Goal: Information Seeking & Learning: Learn about a topic

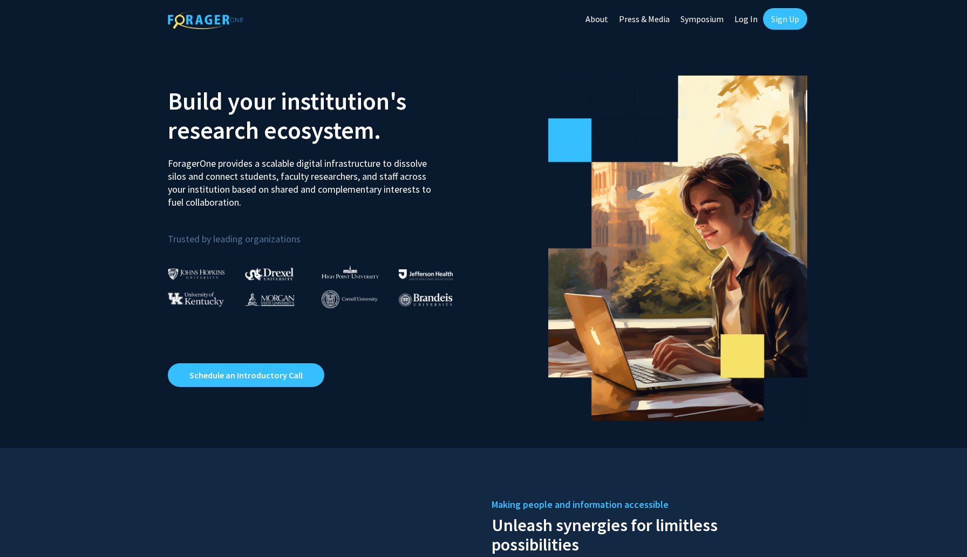
click at [744, 22] on link "Log In" at bounding box center [746, 19] width 34 height 38
select select
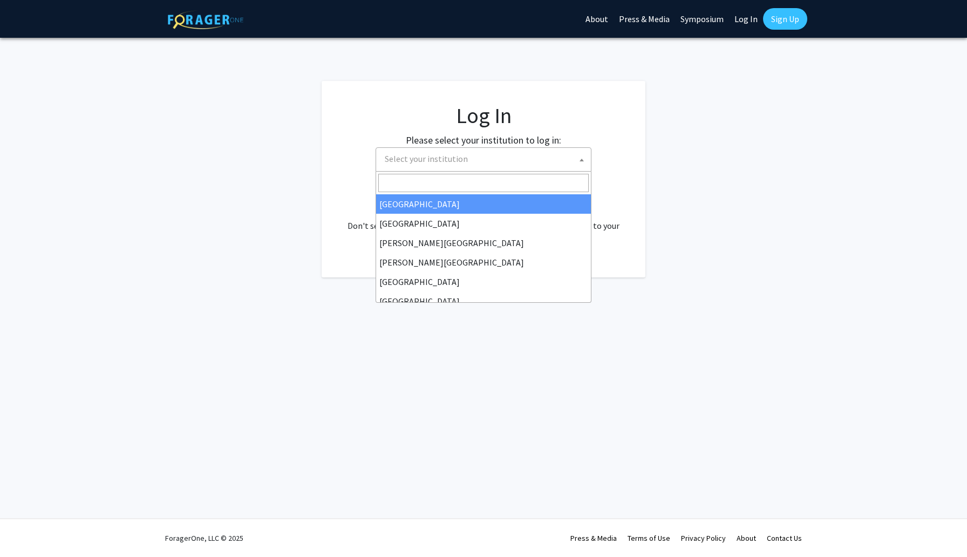
click at [495, 164] on span "Select your institution" at bounding box center [485, 159] width 210 height 22
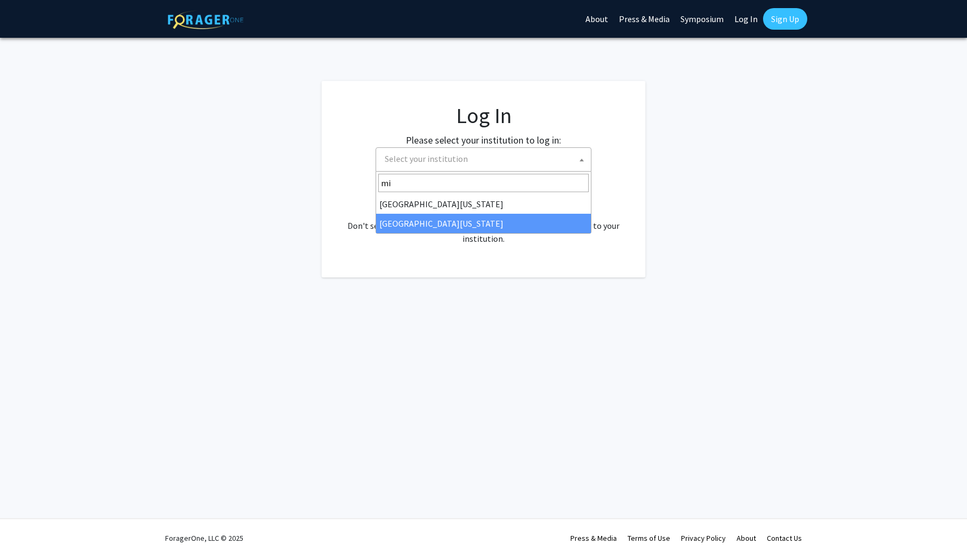
type input "mi"
select select "33"
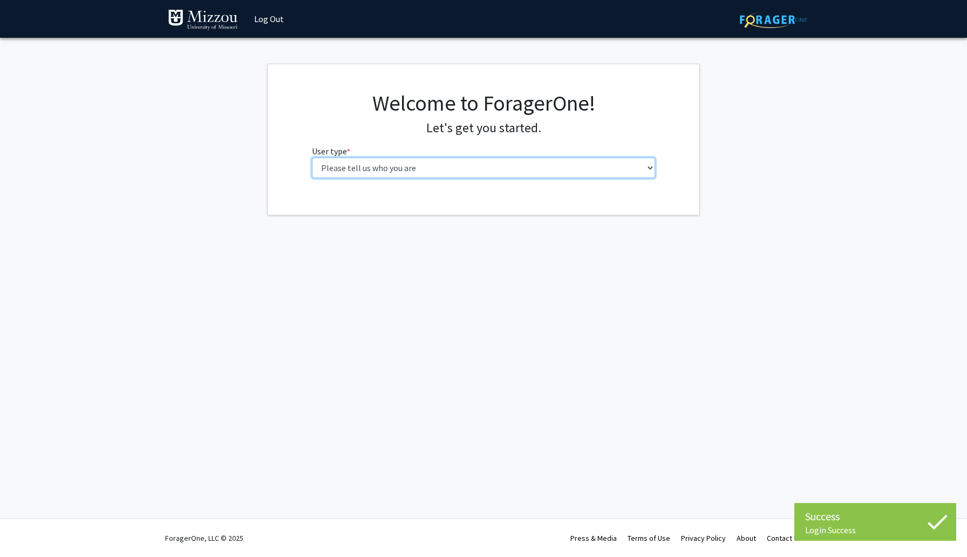
click at [395, 172] on select "Please tell us who you are Undergraduate Student Master's Student Doctoral Cand…" at bounding box center [484, 167] width 344 height 20
select select "1: undergrad"
click at [312, 157] on select "Please tell us who you are Undergraduate Student Master's Student Doctoral Cand…" at bounding box center [484, 167] width 344 height 20
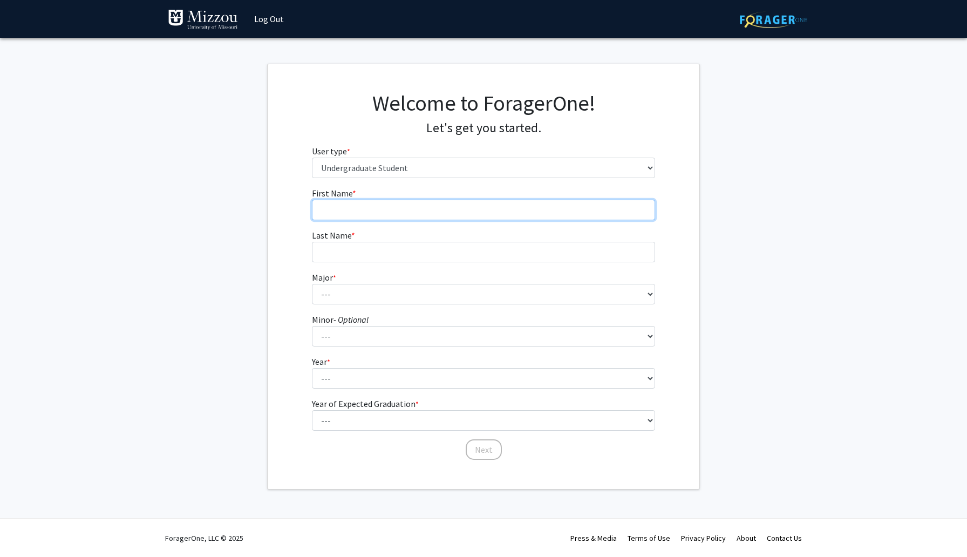
click at [413, 215] on input "First Name * required" at bounding box center [484, 210] width 344 height 20
type input "[PERSON_NAME]"
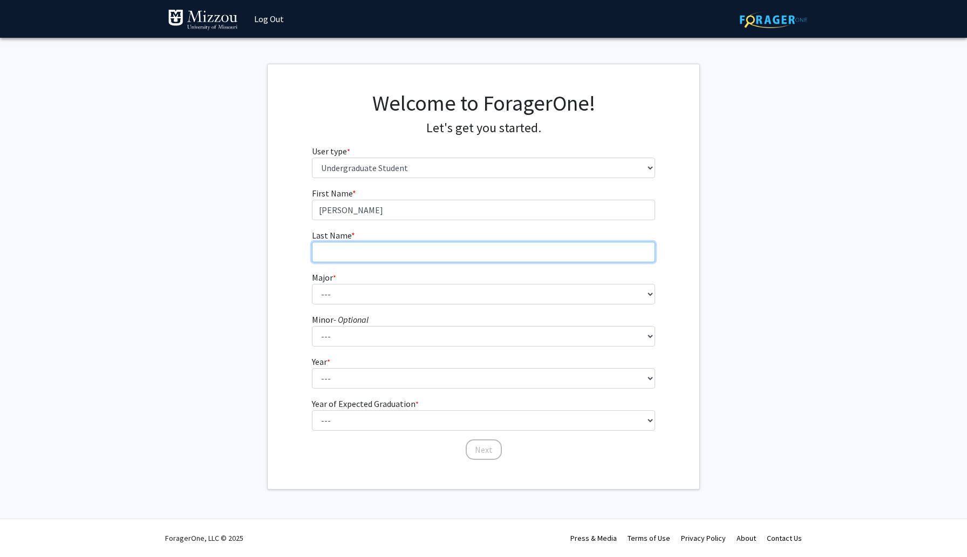
type input "[PERSON_NAME]"
click at [298, 268] on div "First Name * required [PERSON_NAME] Last Name * required [PERSON_NAME] Major * …" at bounding box center [483, 324] width 431 height 274
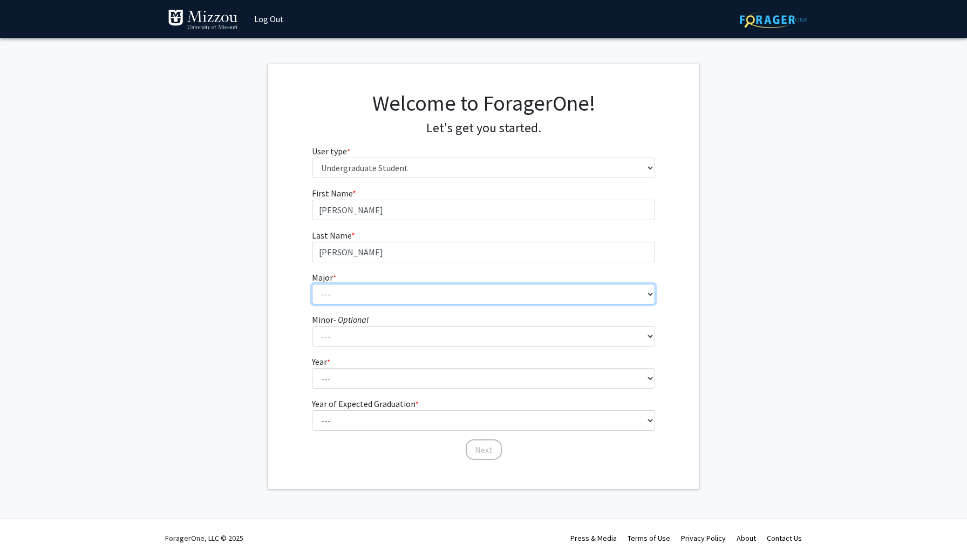
click at [338, 286] on select "--- Agribusiness Management Agricultural Education Agricultural Education: Comm…" at bounding box center [484, 294] width 344 height 20
select select "28: 2527"
click at [312, 284] on select "--- Agribusiness Management Agricultural Education Agricultural Education: Comm…" at bounding box center [484, 294] width 344 height 20
click at [301, 338] on div "First Name * required [PERSON_NAME] Last Name * required [PERSON_NAME] Major * …" at bounding box center [483, 324] width 431 height 274
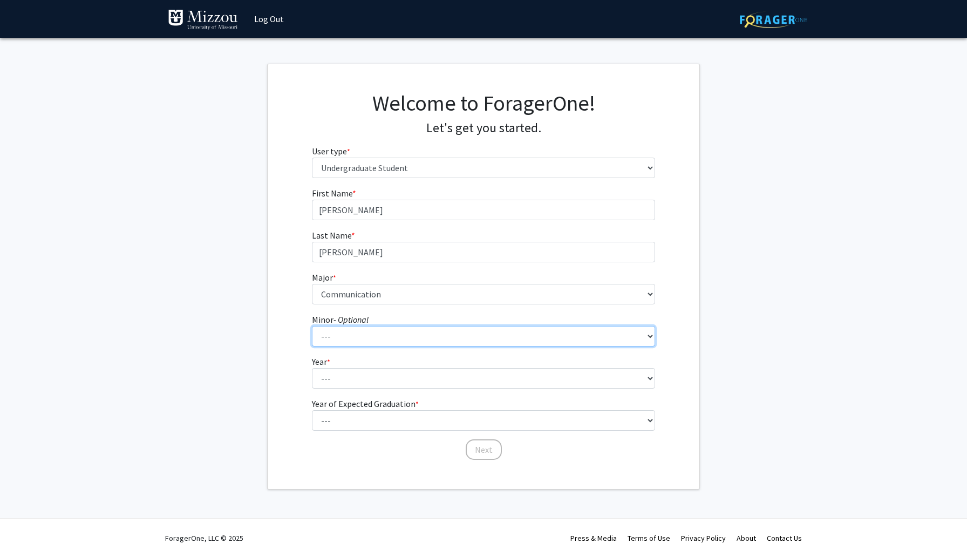
click at [339, 340] on select "--- Accountancy Aerospace Engineering Aerospace Studies Agribusiness Management…" at bounding box center [484, 336] width 344 height 20
select select "42: 1998"
click at [312, 326] on select "--- Accountancy Aerospace Engineering Aerospace Studies Agribusiness Management…" at bounding box center [484, 336] width 344 height 20
click at [359, 358] on fg-select "Year * required --- First-year Sophomore Junior Senior Postbaccalaureate Certif…" at bounding box center [484, 371] width 344 height 33
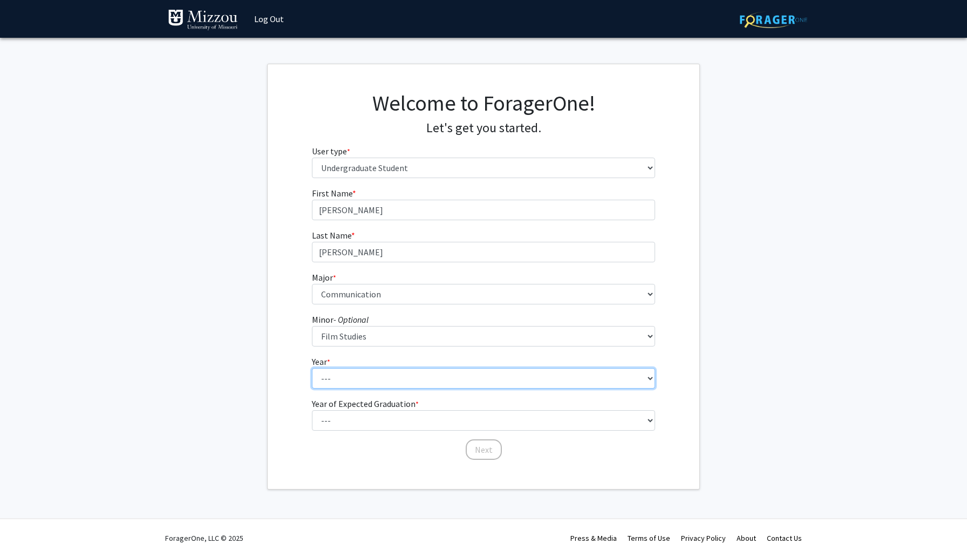
click at [360, 378] on select "--- First-year Sophomore Junior Senior Postbaccalaureate Certificate" at bounding box center [484, 378] width 344 height 20
select select "3: junior"
click at [312, 368] on select "--- First-year Sophomore Junior Senior Postbaccalaureate Certificate" at bounding box center [484, 378] width 344 height 20
click at [302, 382] on div "First Name * required [PERSON_NAME] Last Name * required [PERSON_NAME] Major * …" at bounding box center [483, 324] width 431 height 274
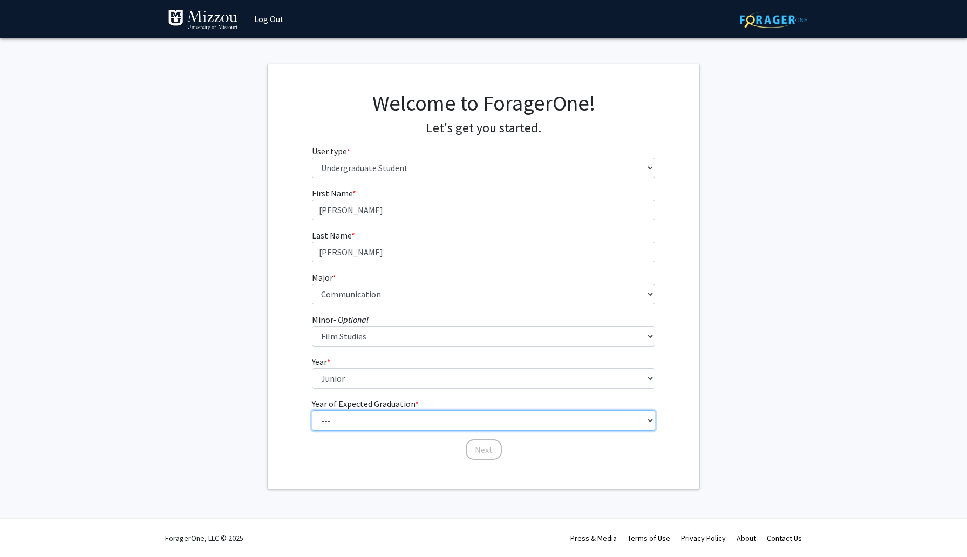
click at [347, 417] on select "--- 2025 2026 2027 2028 2029 2030 2031 2032 2033 2034" at bounding box center [484, 420] width 344 height 20
select select "3: 2027"
click at [312, 410] on select "--- 2025 2026 2027 2028 2029 2030 2031 2032 2033 2034" at bounding box center [484, 420] width 344 height 20
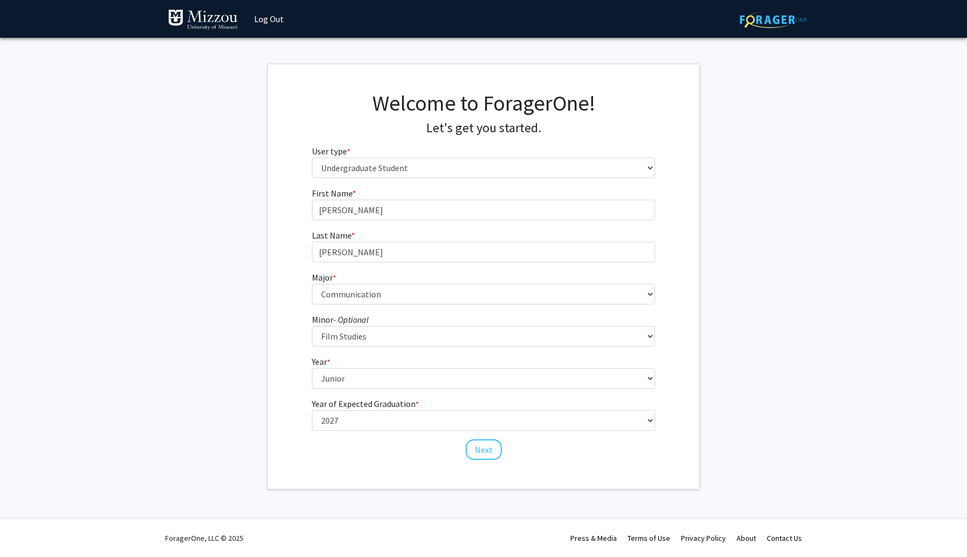
click at [333, 458] on div "First Name * required [PERSON_NAME] Last Name * required [PERSON_NAME] Major * …" at bounding box center [484, 324] width 360 height 274
click at [485, 452] on button "Next" at bounding box center [483, 449] width 36 height 20
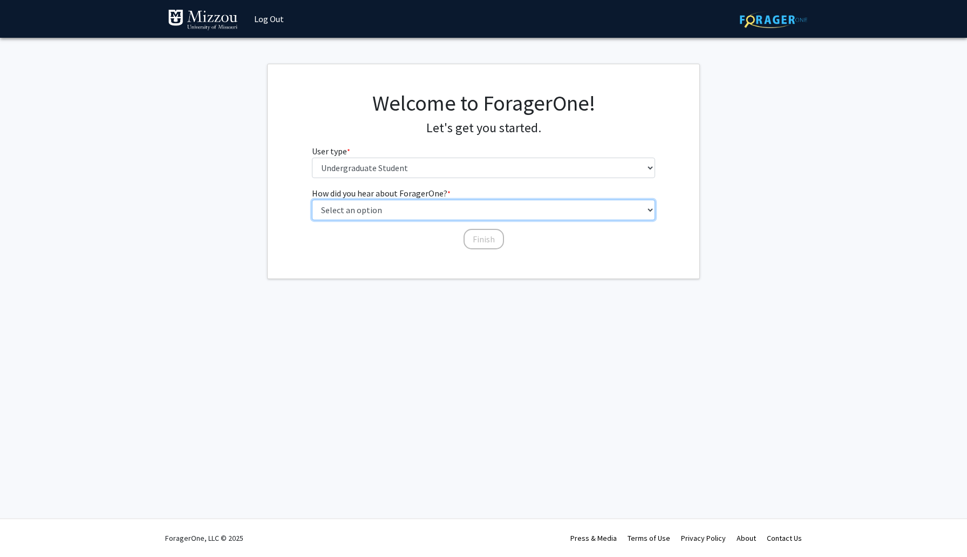
click at [426, 213] on select "Select an option Peer/student recommendation Faculty/staff recommendation Unive…" at bounding box center [484, 210] width 344 height 20
select select "2: faculty_recommendation"
click at [312, 200] on select "Select an option Peer/student recommendation Faculty/staff recommendation Unive…" at bounding box center [484, 210] width 344 height 20
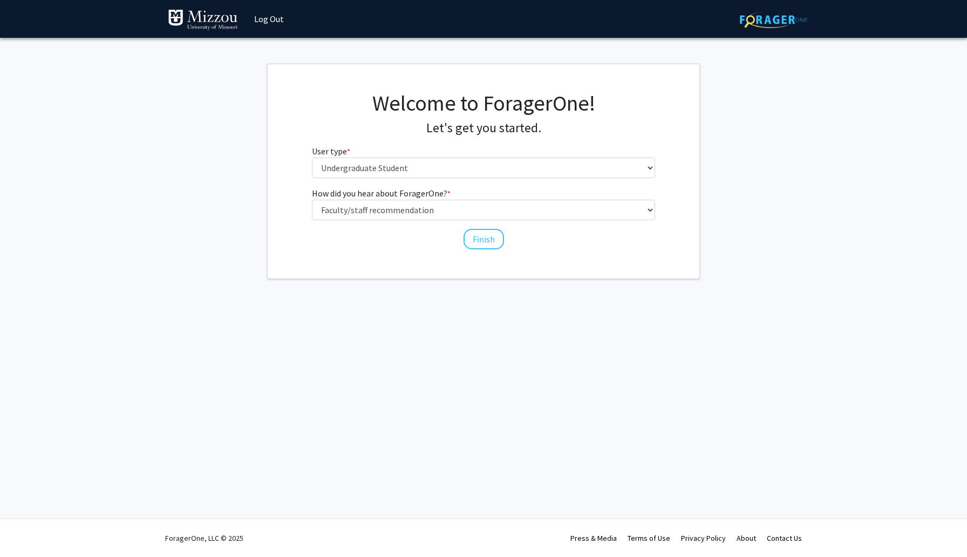
click at [386, 246] on div "How did you hear about ForagerOne? * required Select an option Peer/student rec…" at bounding box center [484, 219] width 360 height 64
click at [476, 239] on button "Finish" at bounding box center [483, 239] width 40 height 20
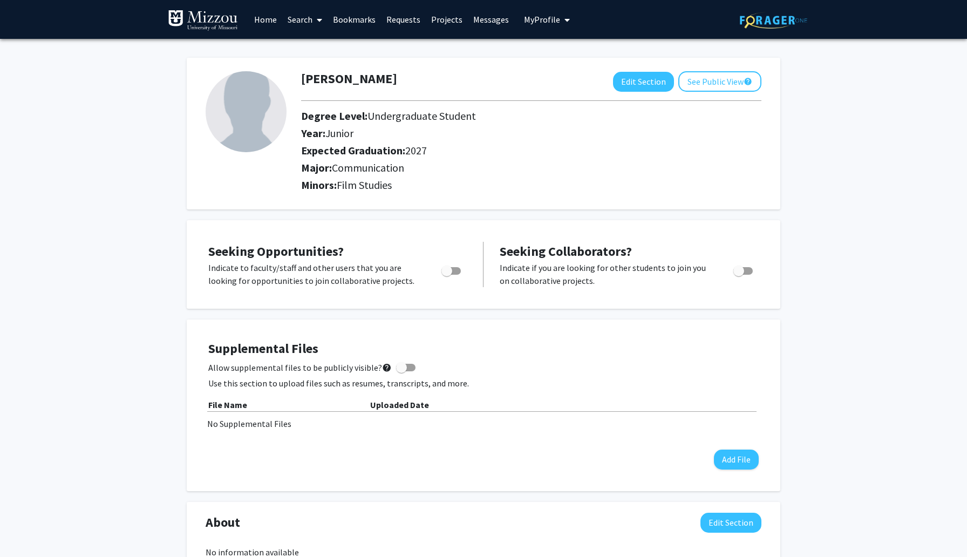
click at [449, 20] on link "Projects" at bounding box center [447, 20] width 42 height 38
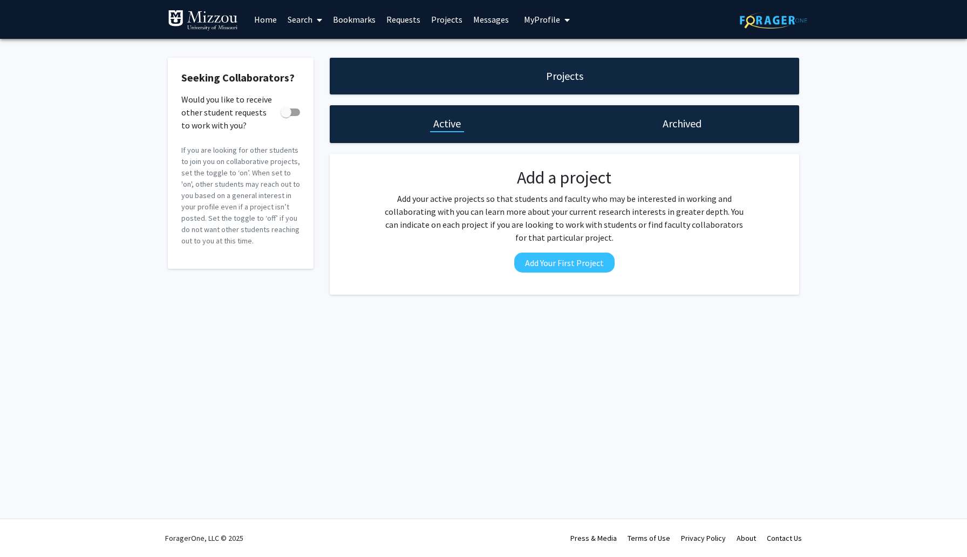
click at [670, 122] on h1 "Archived" at bounding box center [681, 123] width 39 height 15
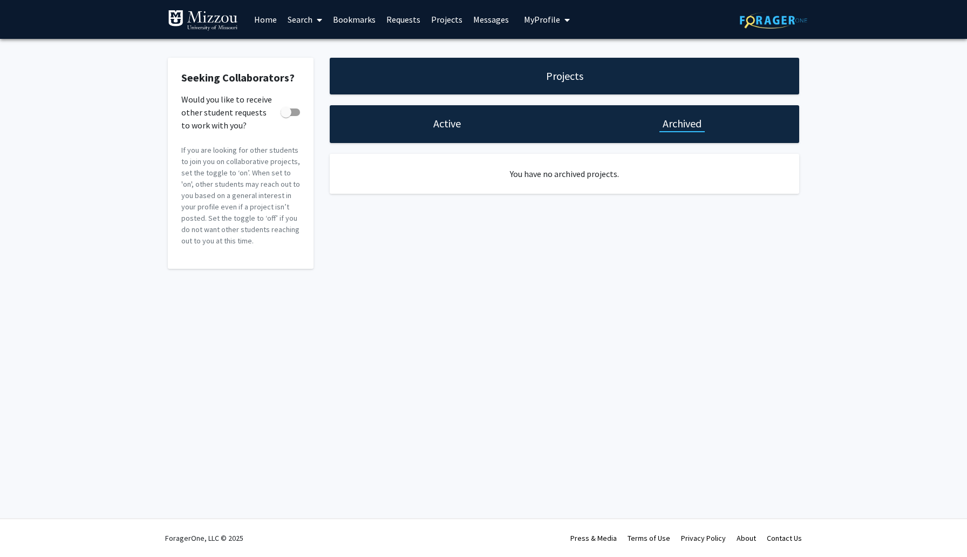
click at [483, 132] on div "Active" at bounding box center [447, 124] width 235 height 38
click at [441, 130] on h1 "Active" at bounding box center [447, 123] width 28 height 15
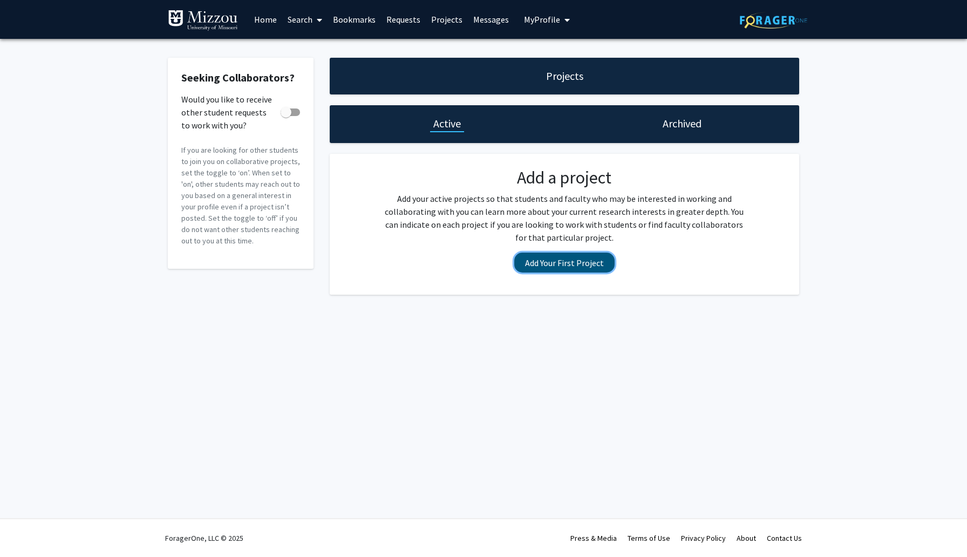
click at [545, 257] on button "Add Your First Project" at bounding box center [564, 262] width 100 height 20
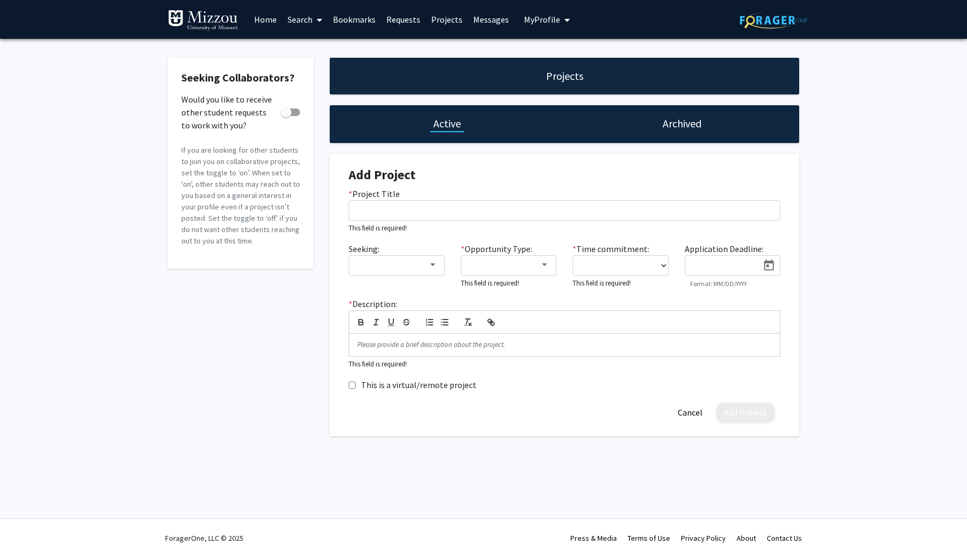
click at [688, 424] on div "Add Project * Project Title This field is required! Seeking: * Opportunity Type…" at bounding box center [564, 295] width 453 height 282
click at [686, 417] on button "Cancel" at bounding box center [689, 412] width 41 height 20
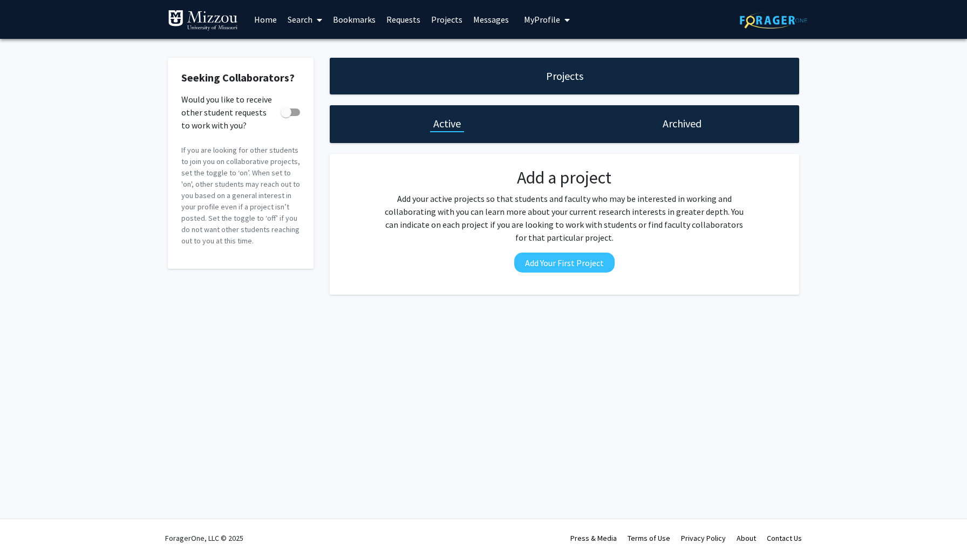
click at [531, 204] on p "Add your active projects so that students and faculty who may be interested in …" at bounding box center [564, 218] width 366 height 52
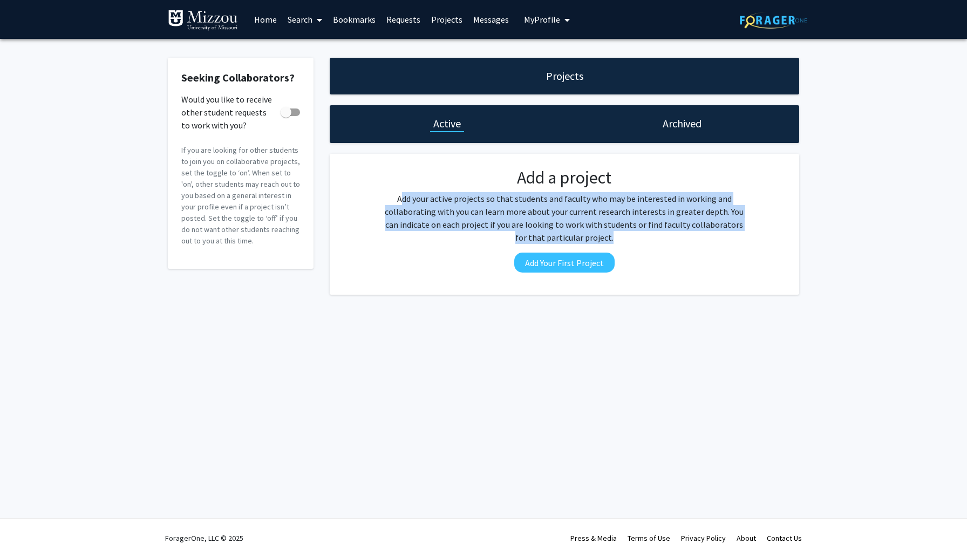
click at [531, 204] on p "Add your active projects so that students and faculty who may be interested in …" at bounding box center [564, 218] width 366 height 52
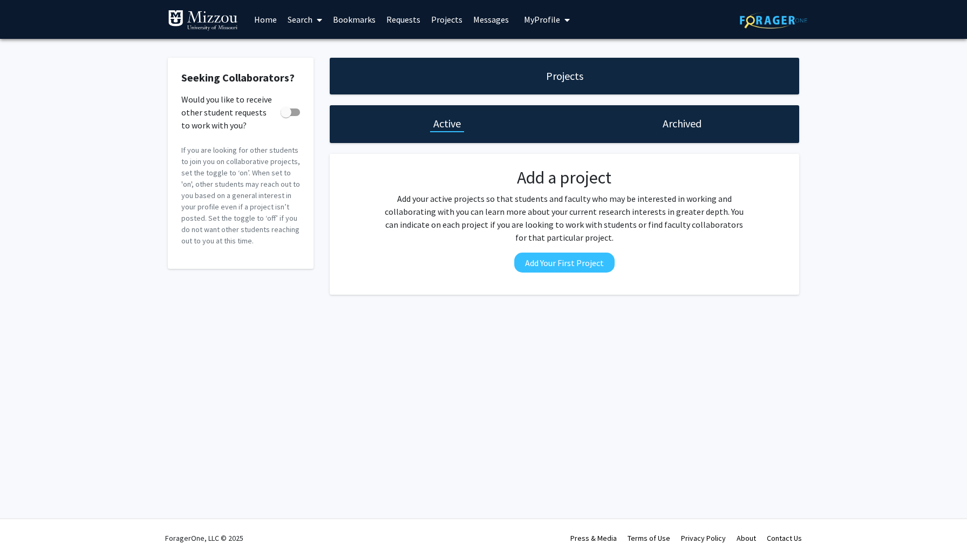
click at [296, 19] on link "Search" at bounding box center [304, 20] width 45 height 38
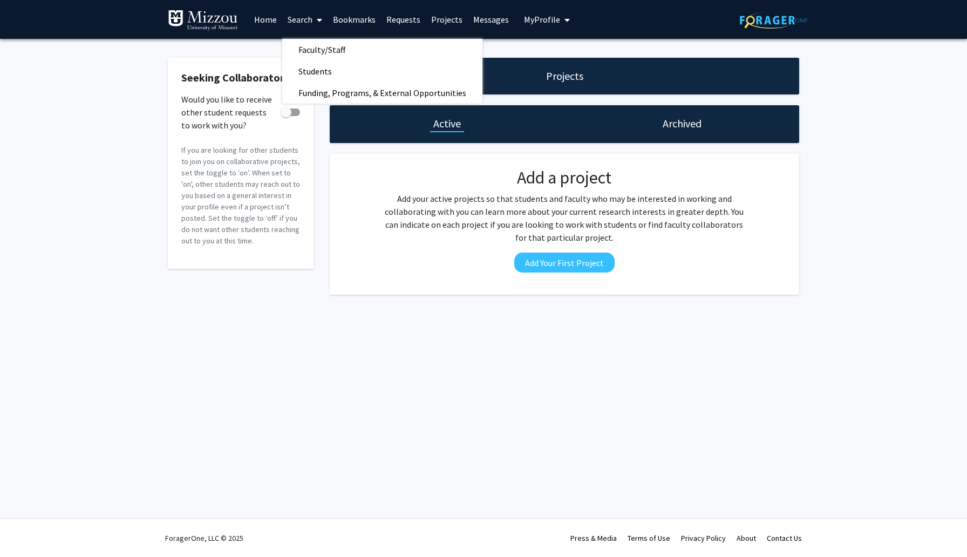
click at [266, 20] on link "Home" at bounding box center [265, 20] width 33 height 38
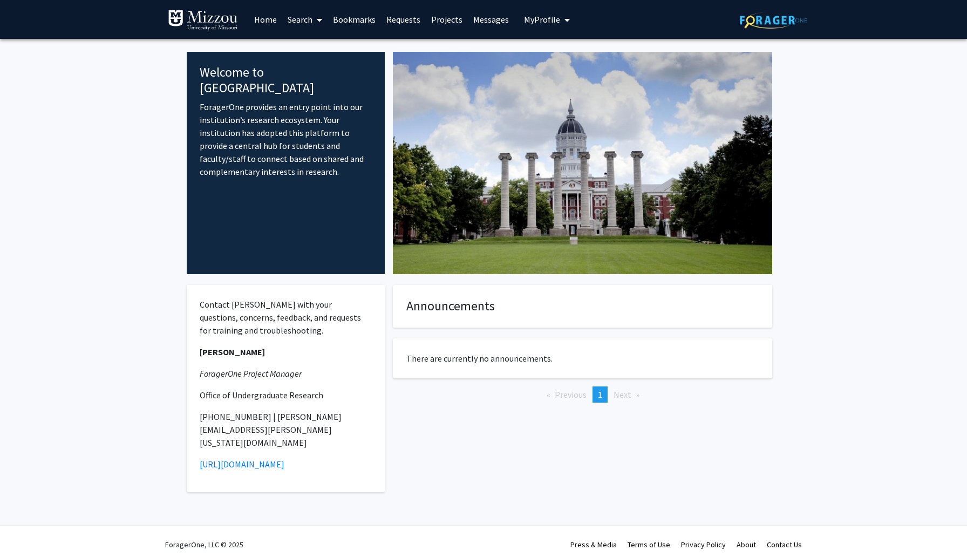
click at [296, 20] on link "Search" at bounding box center [304, 20] width 45 height 38
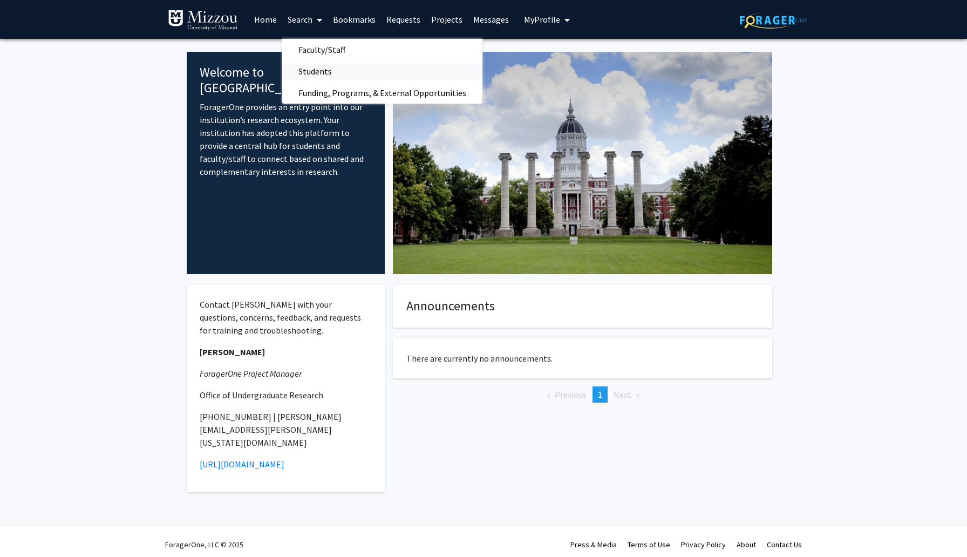
click at [319, 73] on span "Students" at bounding box center [315, 71] width 66 height 22
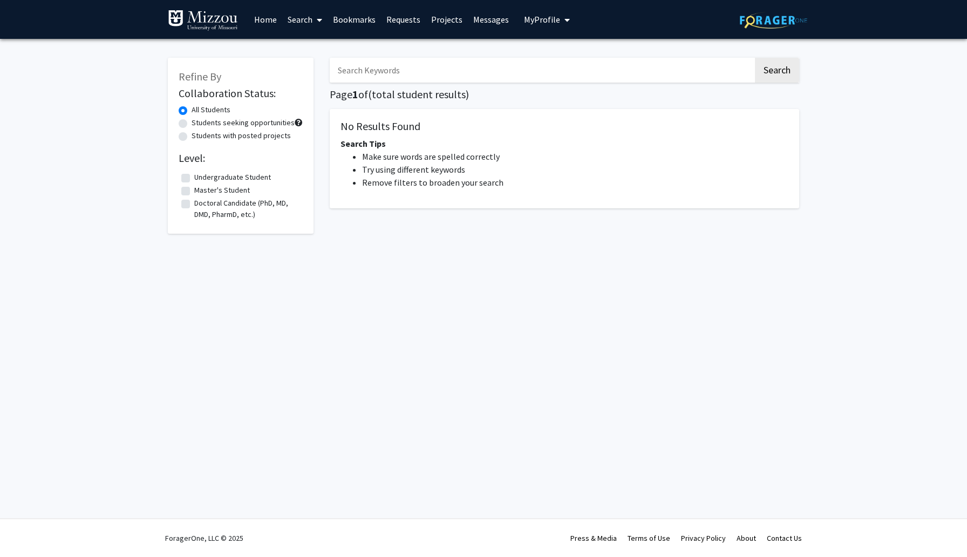
click at [306, 30] on link "Search" at bounding box center [304, 20] width 45 height 38
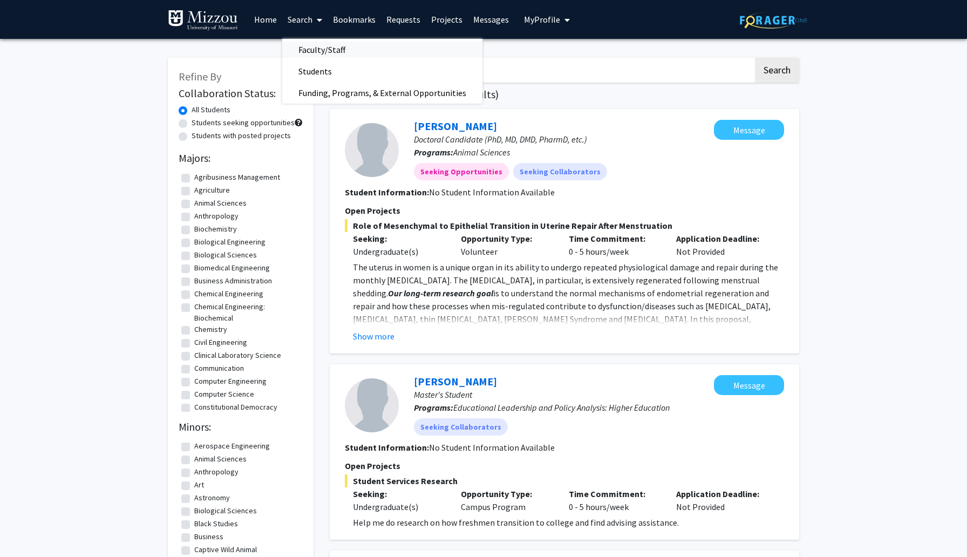
click at [309, 46] on span "Faculty/Staff" at bounding box center [321, 50] width 79 height 22
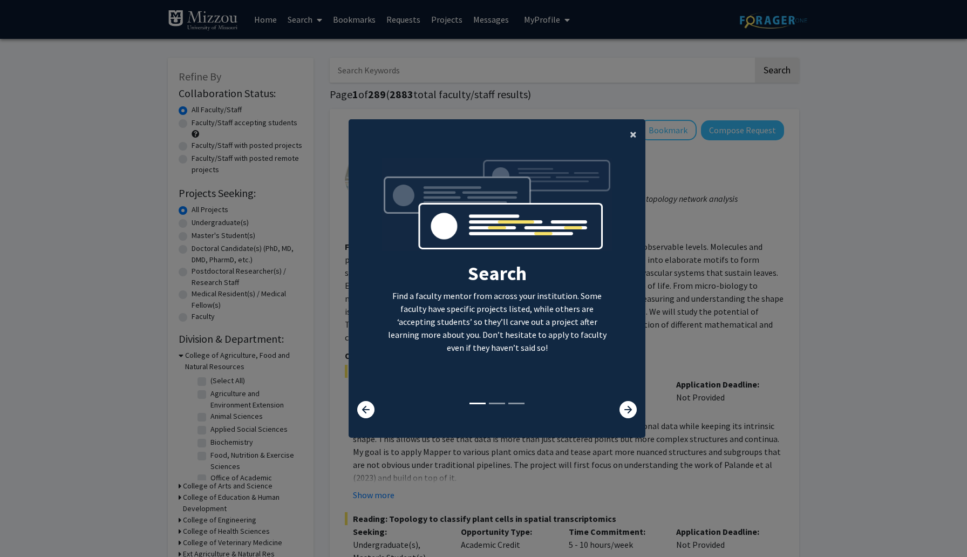
click at [630, 122] on button "×" at bounding box center [633, 134] width 24 height 30
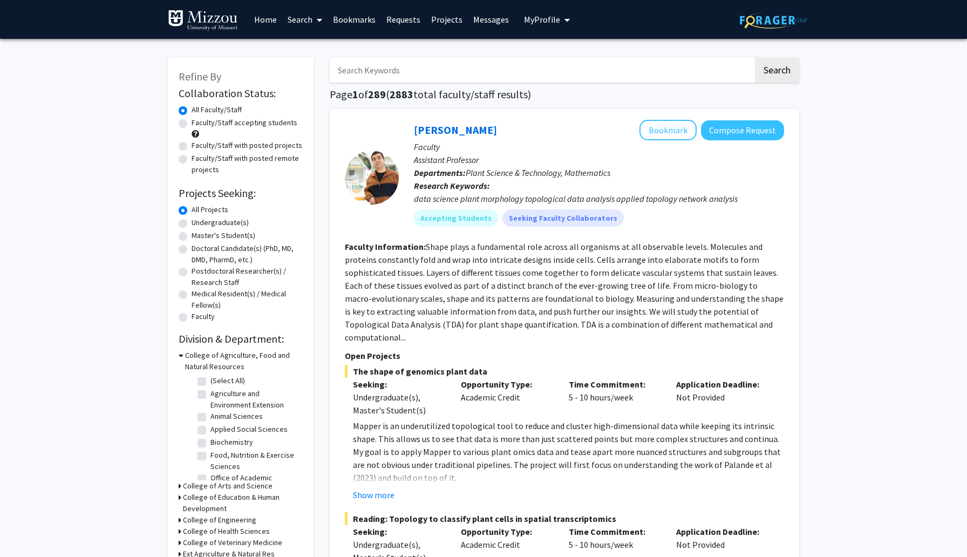
click at [315, 16] on span at bounding box center [317, 20] width 10 height 38
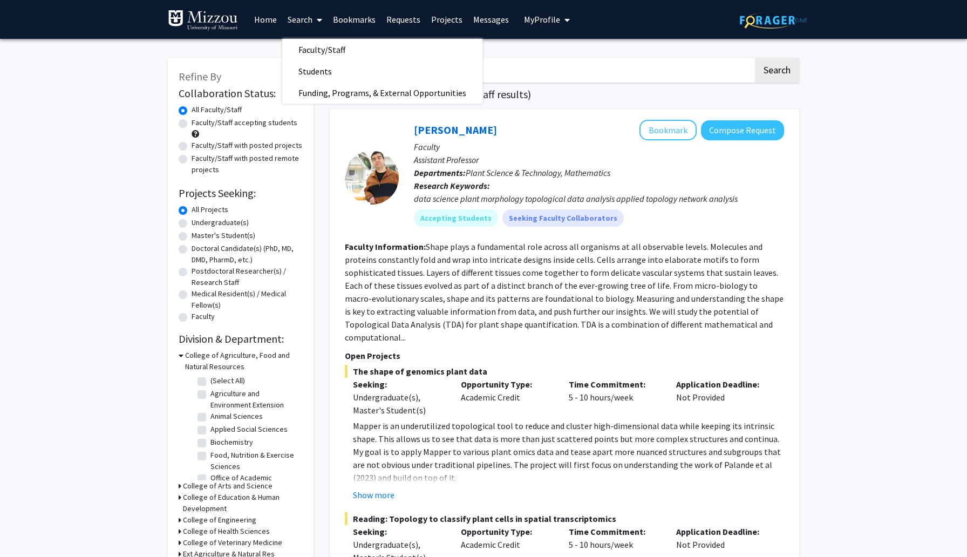
click at [317, 16] on span at bounding box center [317, 20] width 10 height 38
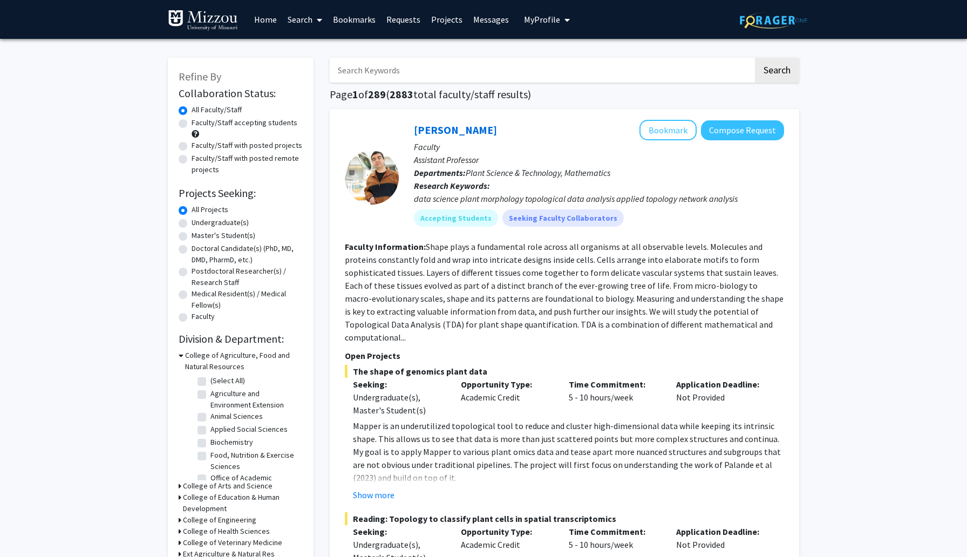
click at [538, 11] on button "My Profile" at bounding box center [546, 19] width 52 height 39
click at [539, 11] on button "My Profile" at bounding box center [546, 19] width 52 height 39
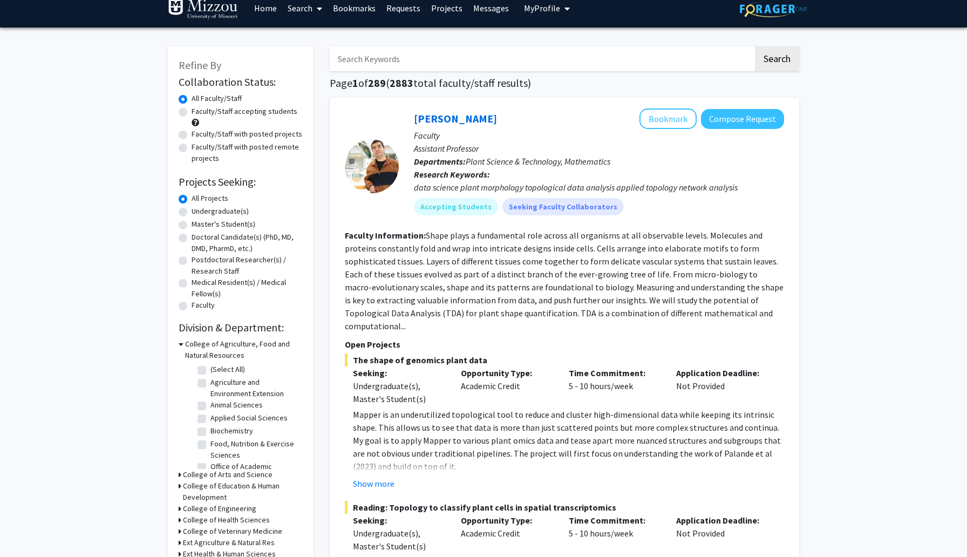
scroll to position [12, 0]
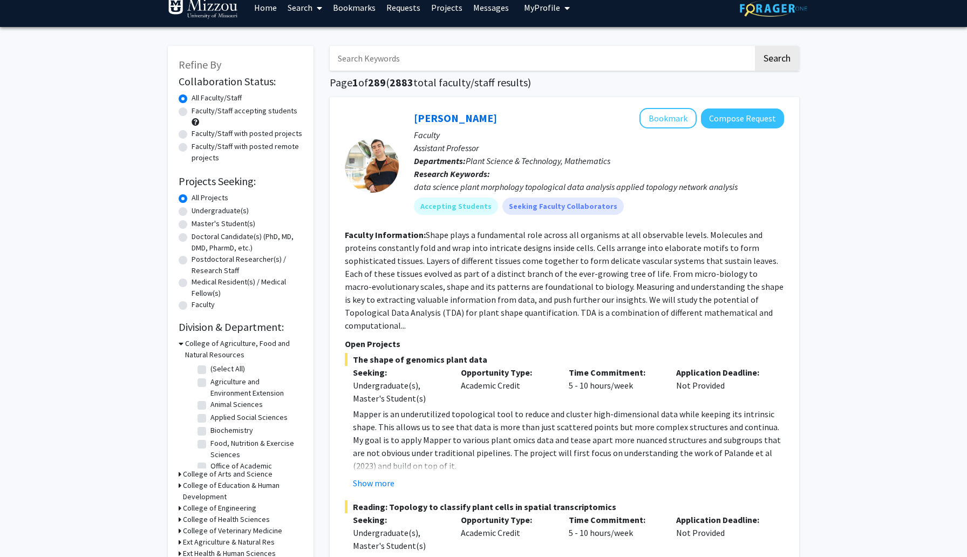
click at [250, 110] on label "Faculty/Staff accepting students" at bounding box center [244, 110] width 106 height 11
click at [198, 110] on input "Faculty/Staff accepting students" at bounding box center [194, 108] width 7 height 7
radio input "true"
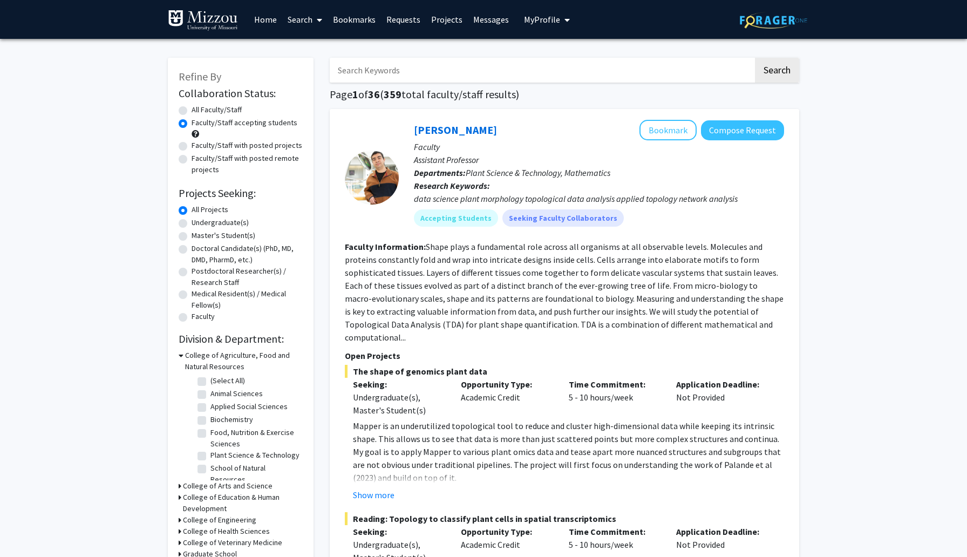
click at [216, 224] on label "Undergraduate(s)" at bounding box center [219, 222] width 57 height 11
click at [198, 224] on input "Undergraduate(s)" at bounding box center [194, 220] width 7 height 7
radio input "true"
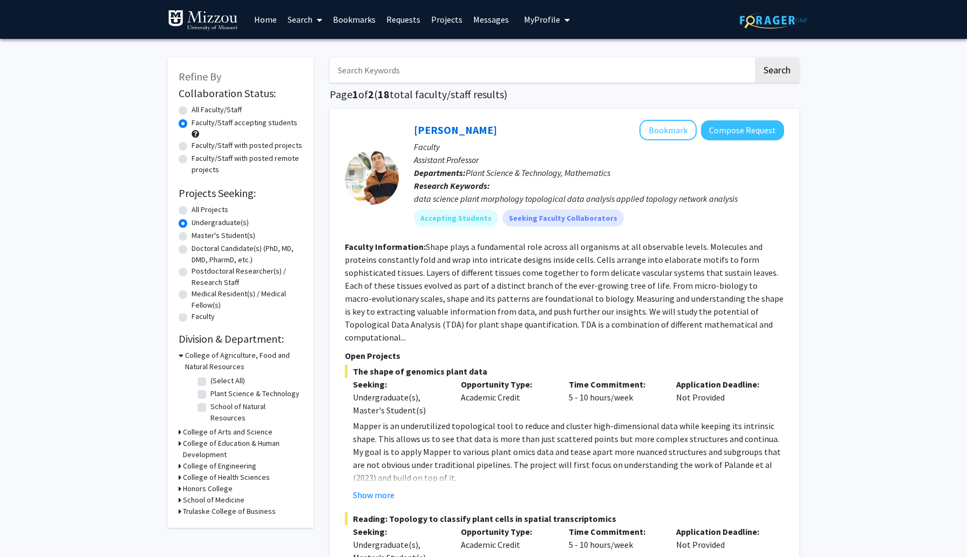
click at [245, 236] on label "Master's Student(s)" at bounding box center [223, 235] width 64 height 11
click at [198, 236] on input "Master's Student(s)" at bounding box center [194, 233] width 7 height 7
radio input "true"
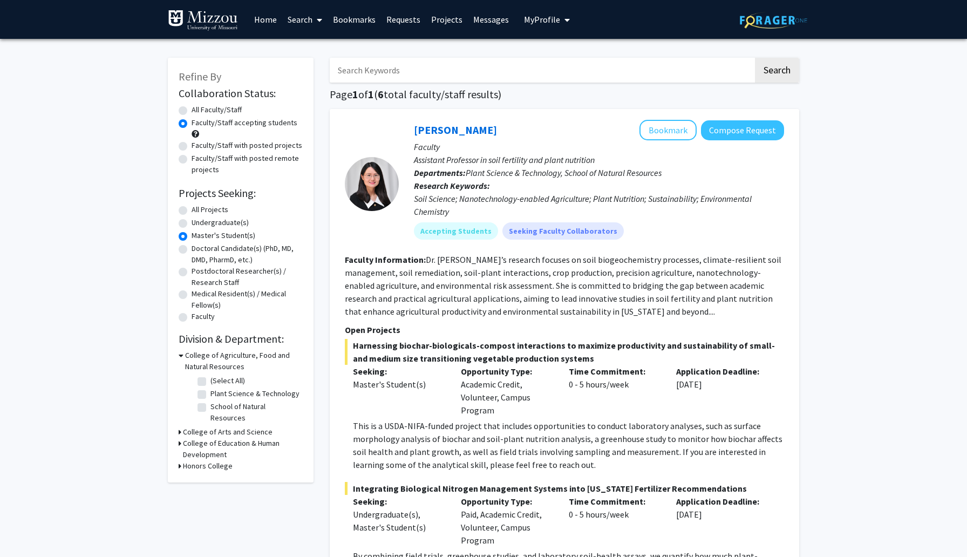
click at [231, 220] on label "Undergraduate(s)" at bounding box center [219, 222] width 57 height 11
click at [198, 220] on input "Undergraduate(s)" at bounding box center [194, 220] width 7 height 7
radio input "true"
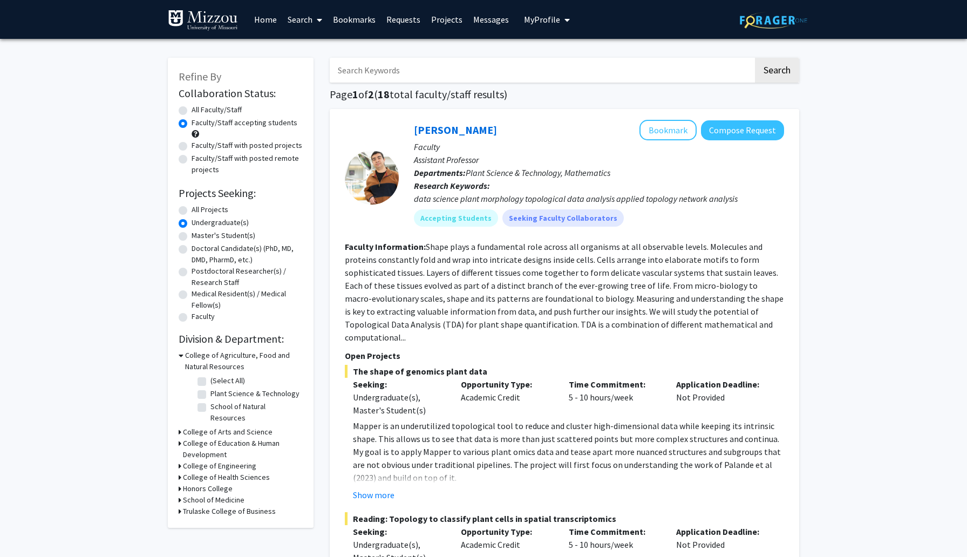
click at [222, 212] on label "All Projects" at bounding box center [209, 209] width 37 height 11
click at [198, 211] on input "All Projects" at bounding box center [194, 207] width 7 height 7
radio input "true"
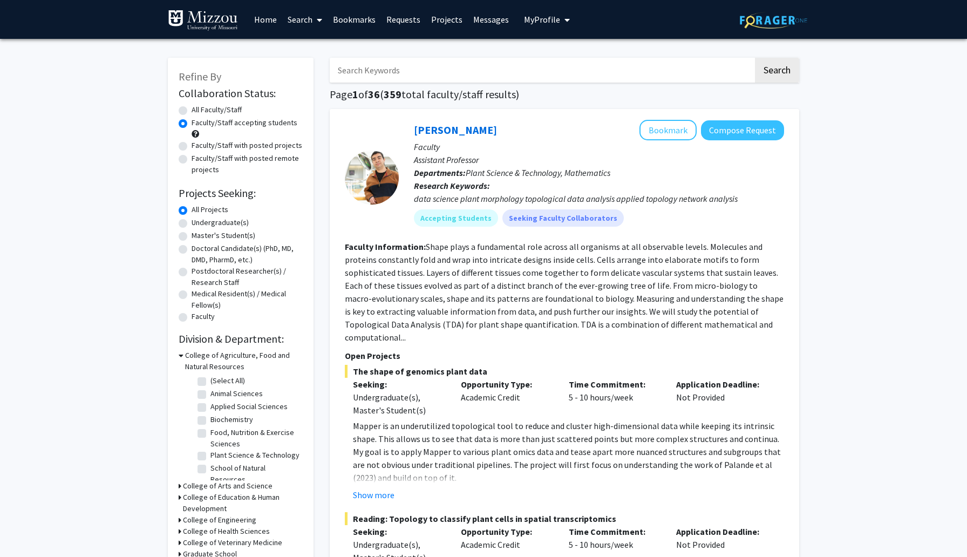
click at [223, 227] on label "Undergraduate(s)" at bounding box center [219, 222] width 57 height 11
click at [198, 224] on input "Undergraduate(s)" at bounding box center [194, 220] width 7 height 7
radio input "true"
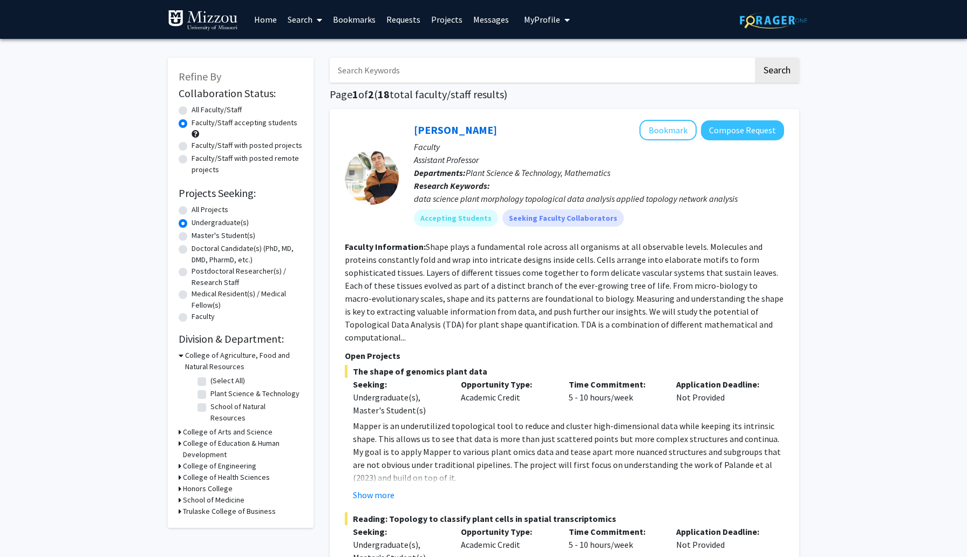
click at [220, 250] on label "Doctoral Candidate(s) (PhD, MD, DMD, PharmD, etc.)" at bounding box center [246, 254] width 111 height 23
click at [198, 250] on input "Doctoral Candidate(s) (PhD, MD, DMD, PharmD, etc.)" at bounding box center [194, 246] width 7 height 7
radio input "true"
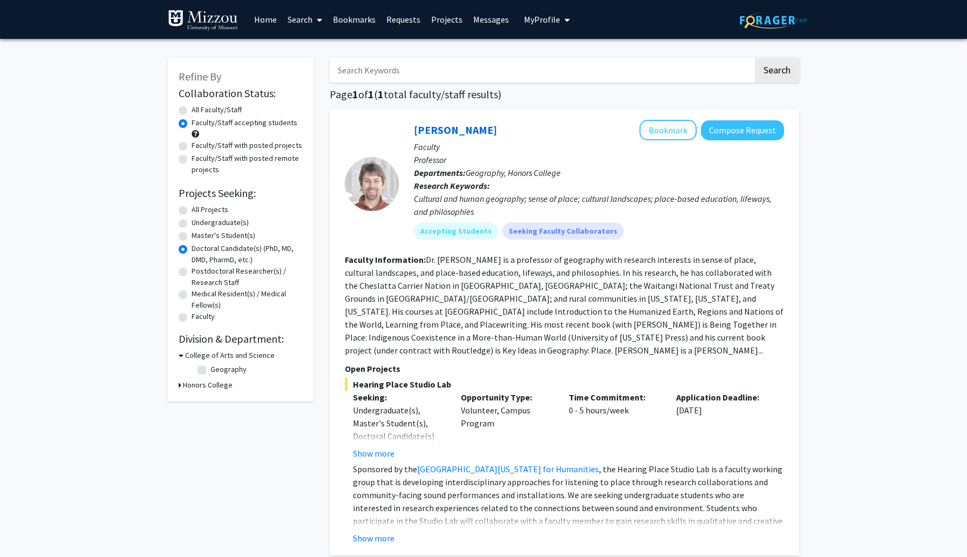
click at [216, 275] on label "Postdoctoral Researcher(s) / Research Staff" at bounding box center [246, 276] width 111 height 23
click at [198, 272] on input "Postdoctoral Researcher(s) / Research Staff" at bounding box center [194, 268] width 7 height 7
radio input "true"
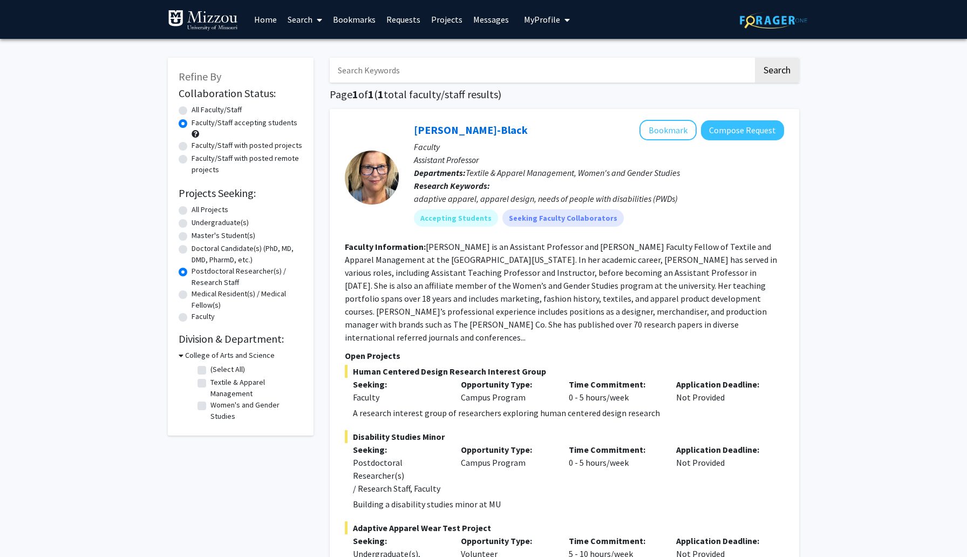
click at [214, 289] on label "Medical Resident(s) / Medical Fellow(s)" at bounding box center [246, 299] width 111 height 23
click at [198, 289] on input "Medical Resident(s) / Medical Fellow(s)" at bounding box center [194, 291] width 7 height 7
radio input "true"
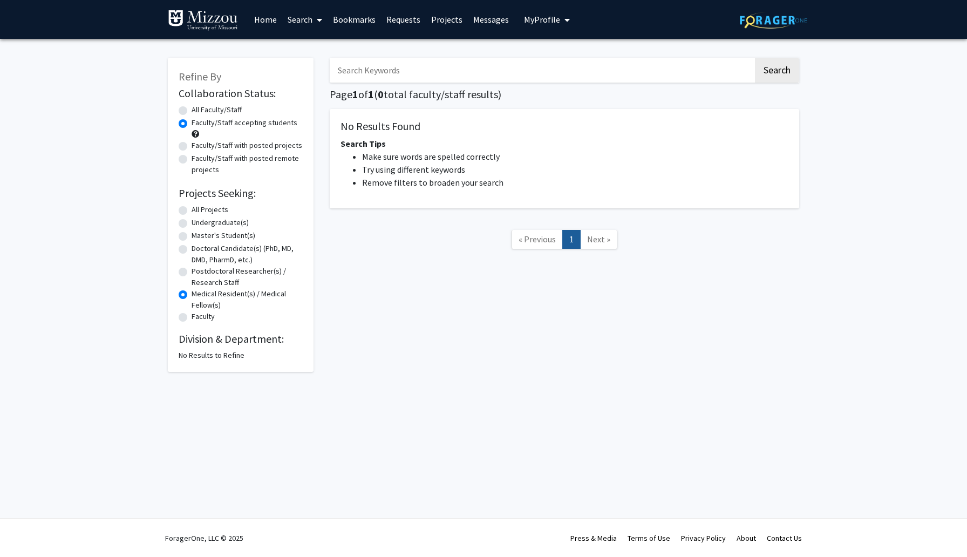
click at [210, 306] on label "Medical Resident(s) / Medical Fellow(s)" at bounding box center [246, 299] width 111 height 23
click at [198, 295] on input "Medical Resident(s) / Medical Fellow(s)" at bounding box center [194, 291] width 7 height 7
click at [207, 322] on div "Faculty" at bounding box center [241, 317] width 124 height 13
click at [207, 320] on label "Faculty" at bounding box center [202, 316] width 23 height 11
click at [198, 318] on input "Faculty" at bounding box center [194, 314] width 7 height 7
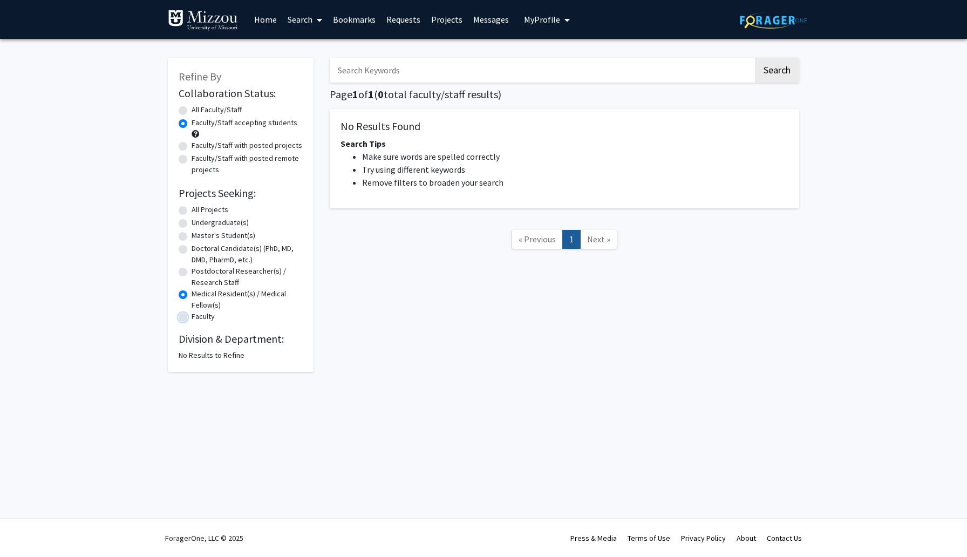
radio input "true"
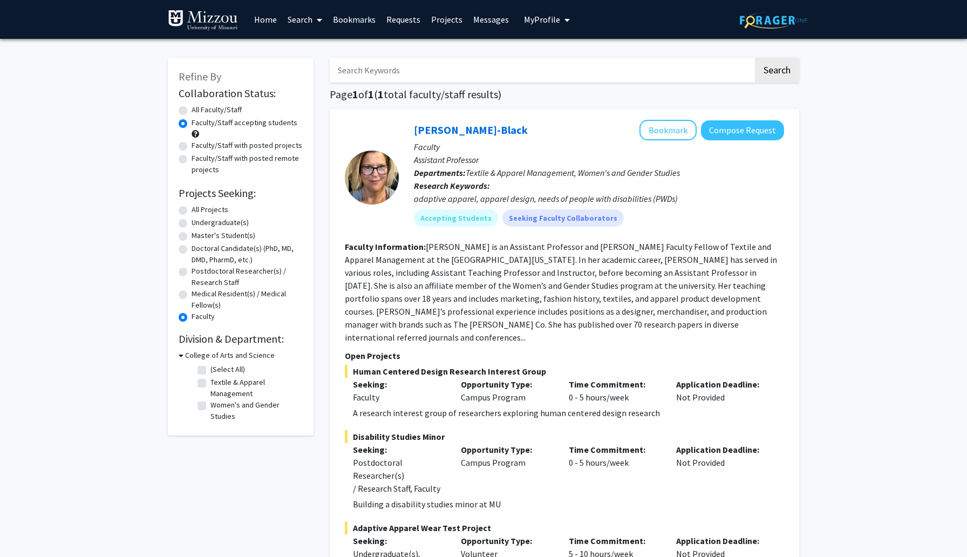
click at [229, 222] on label "Undergraduate(s)" at bounding box center [219, 222] width 57 height 11
click at [198, 222] on input "Undergraduate(s)" at bounding box center [194, 220] width 7 height 7
radio input "true"
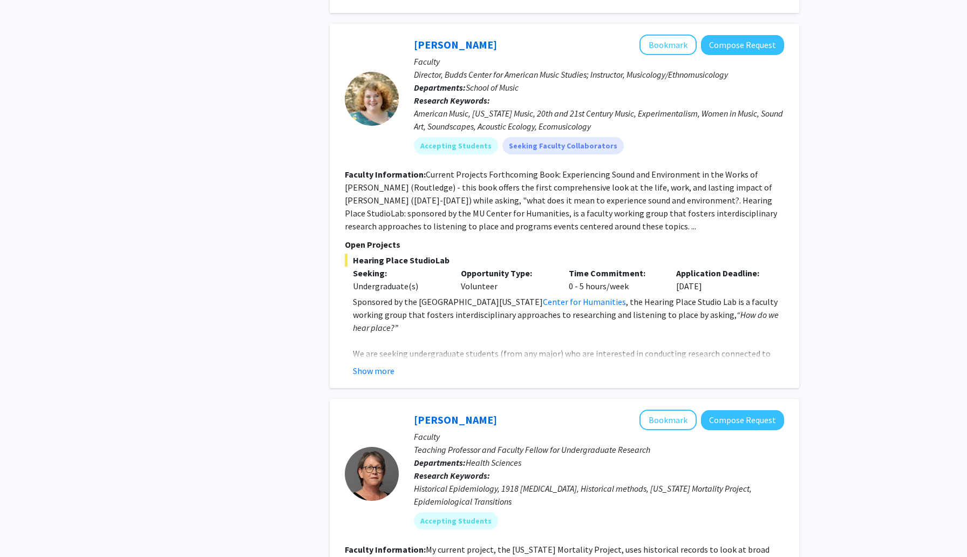
scroll to position [3016, 0]
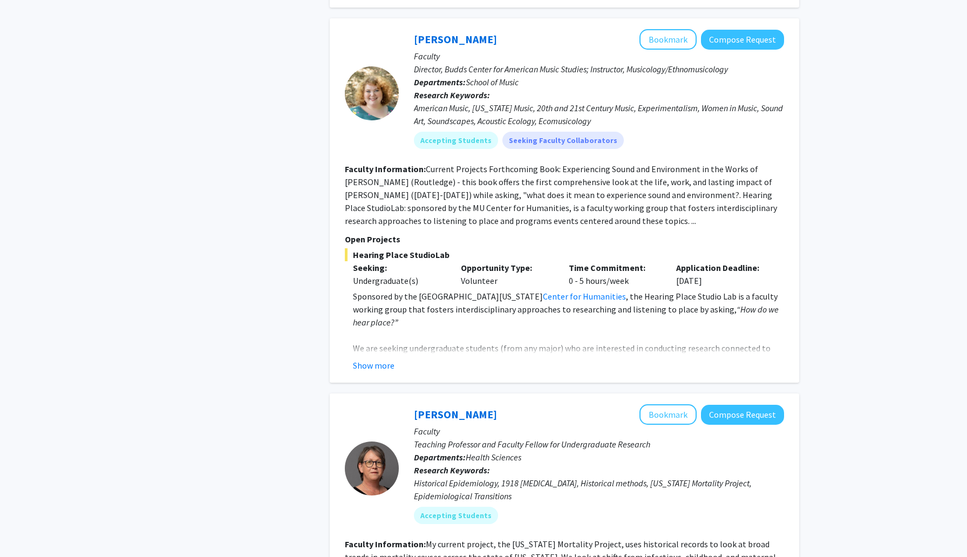
click at [397, 359] on div "Show more" at bounding box center [568, 365] width 431 height 13
click at [391, 359] on button "Show more" at bounding box center [374, 365] width 42 height 13
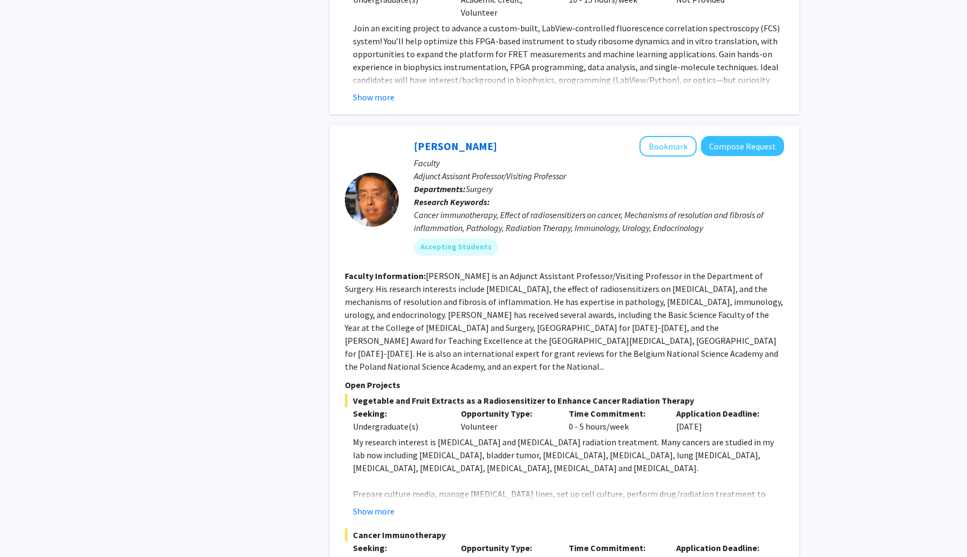
scroll to position [4880, 0]
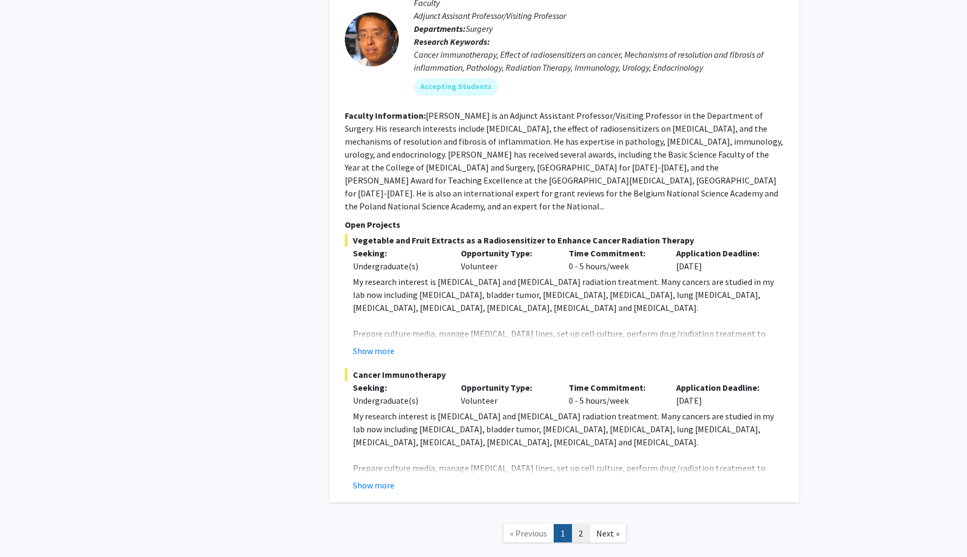
click at [582, 524] on link "2" at bounding box center [580, 533] width 18 height 19
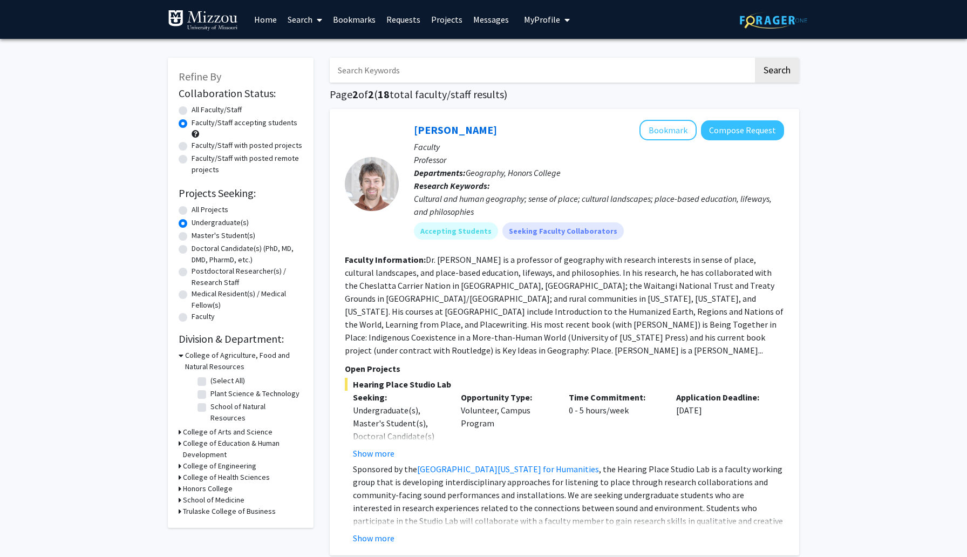
click at [386, 531] on button "Show more" at bounding box center [374, 537] width 42 height 13
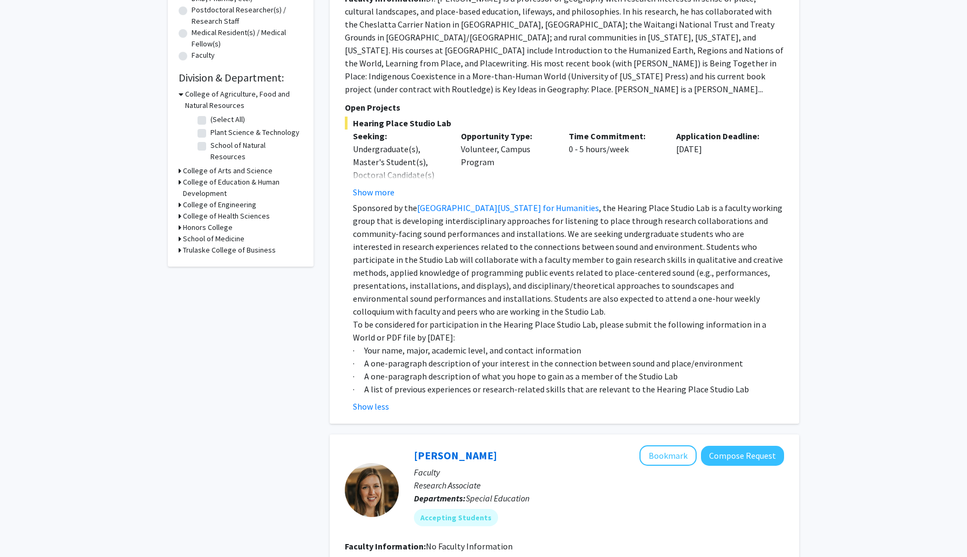
scroll to position [362, 0]
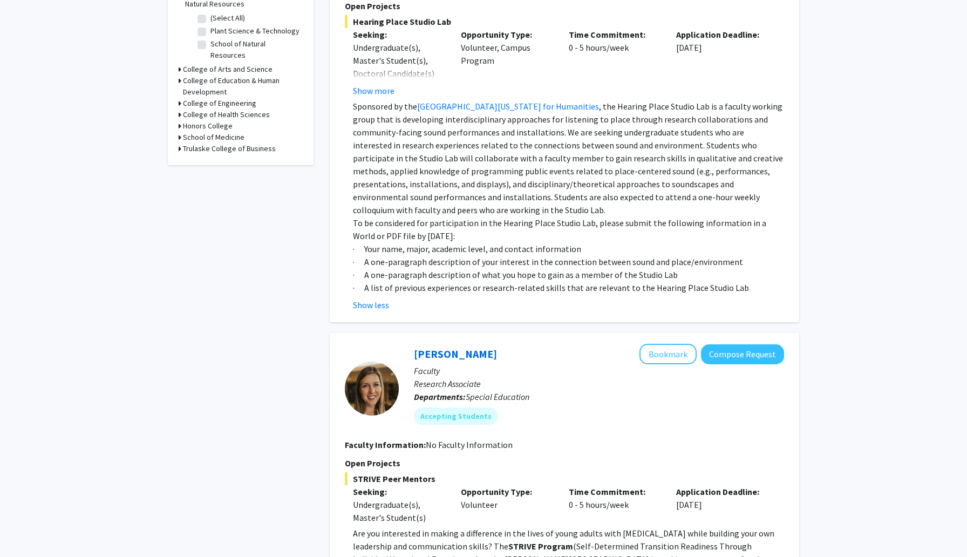
drag, startPoint x: 476, startPoint y: 221, endPoint x: 469, endPoint y: 202, distance: 19.6
click at [469, 202] on div "Sponsored by the University of [US_STATE] Center for Humanities , the Hearing P…" at bounding box center [568, 197] width 431 height 194
click at [469, 202] on p "Sponsored by the University of [US_STATE] Center for Humanities , the Hearing P…" at bounding box center [568, 158] width 431 height 116
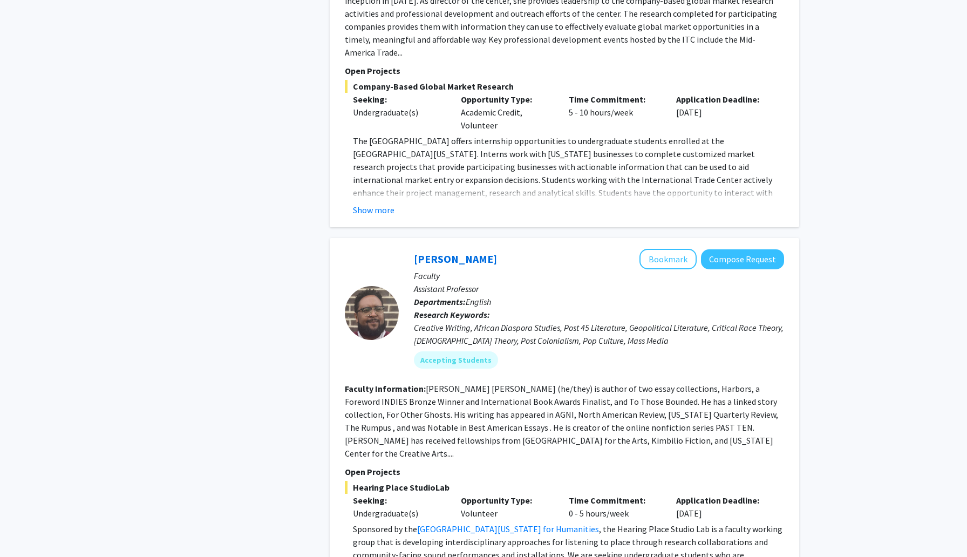
scroll to position [1253, 0]
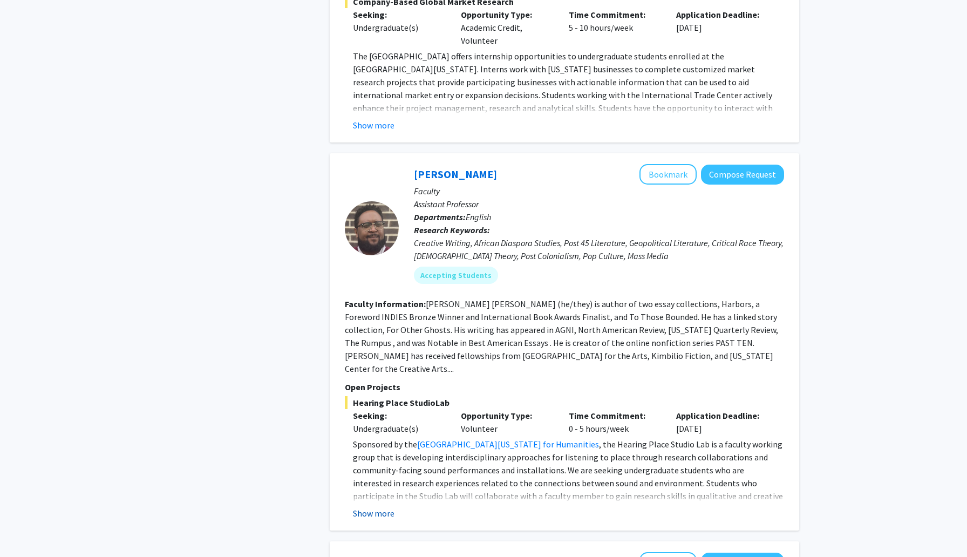
click at [369, 506] on button "Show more" at bounding box center [374, 512] width 42 height 13
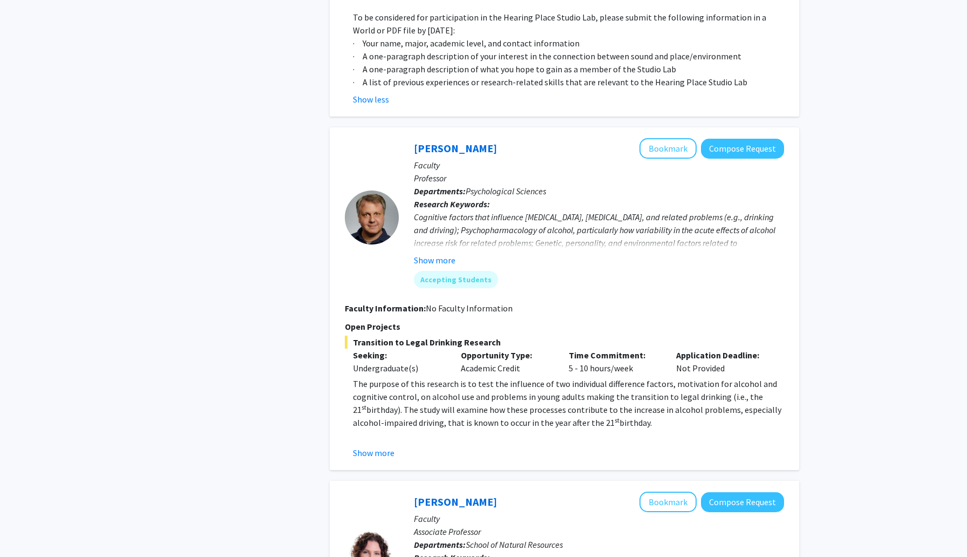
scroll to position [1810, 0]
click at [374, 445] on button "Show more" at bounding box center [374, 451] width 42 height 13
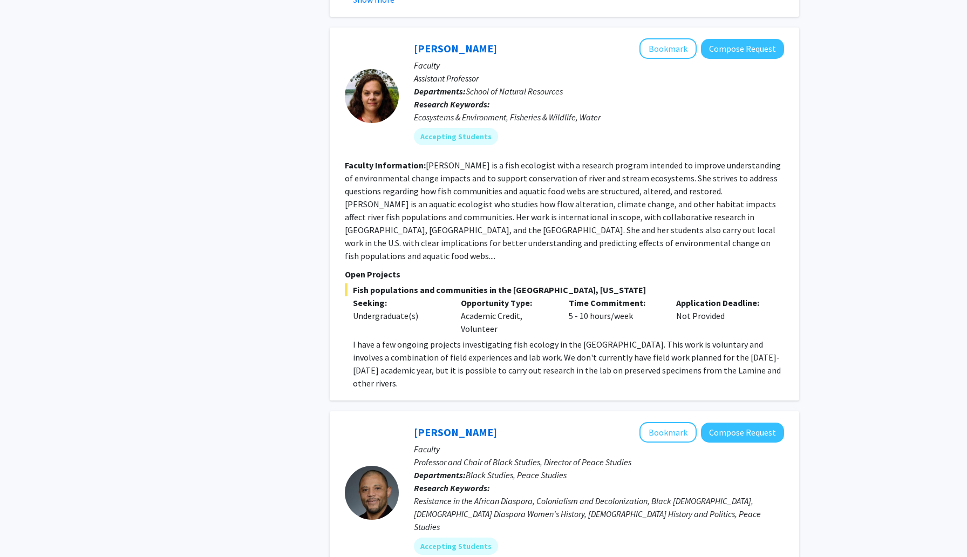
scroll to position [2869, 0]
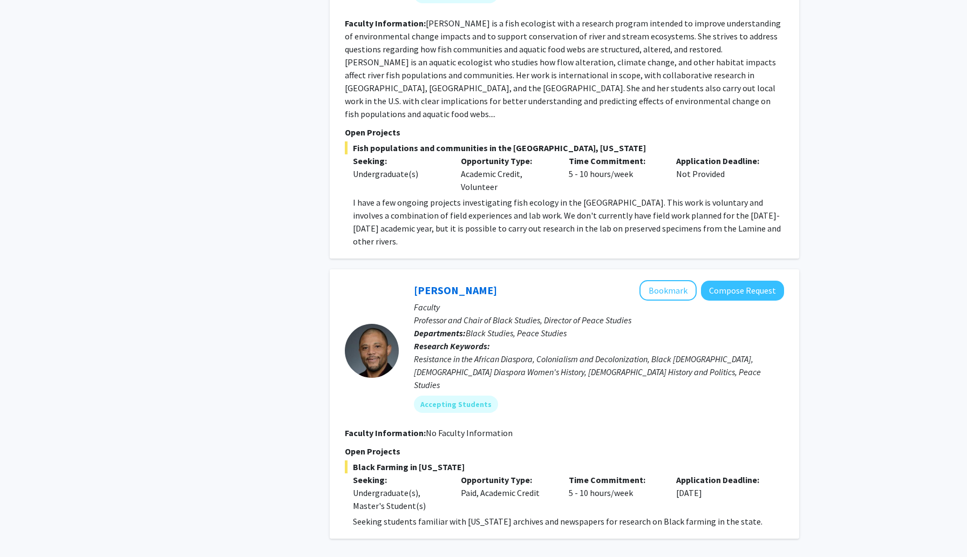
click at [508, 516] on span "Seeking students familiar with [US_STATE] archives and newspapers for research …" at bounding box center [557, 521] width 409 height 11
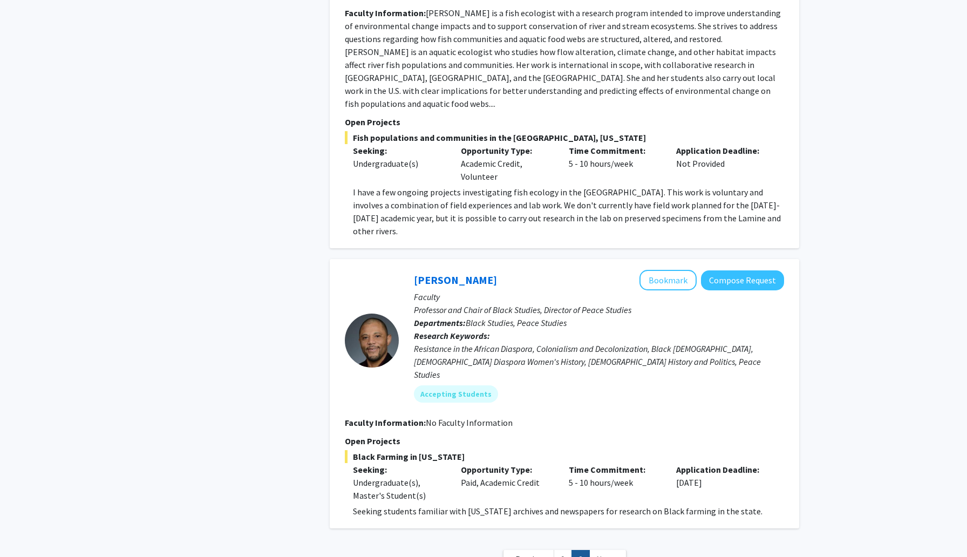
click at [602, 550] on link "Next »" at bounding box center [607, 559] width 37 height 19
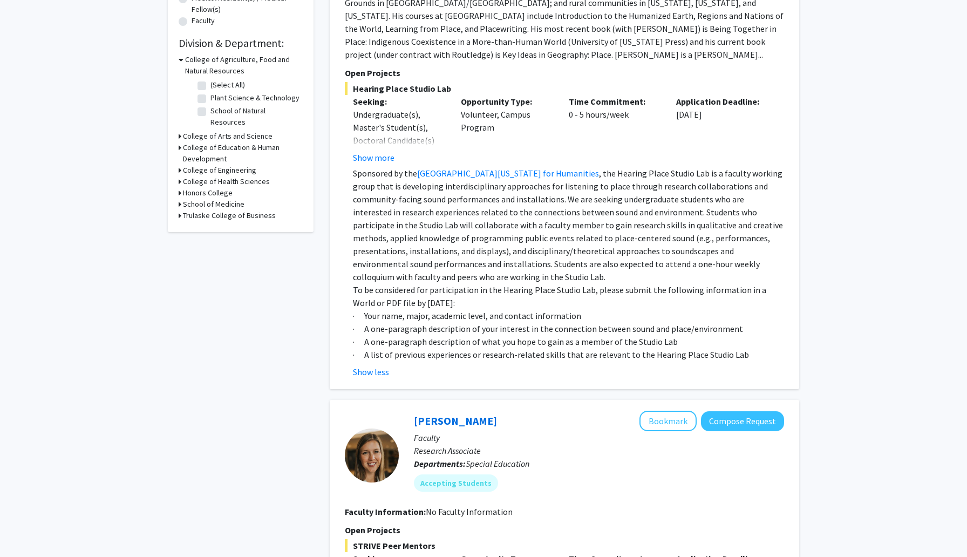
scroll to position [0, 0]
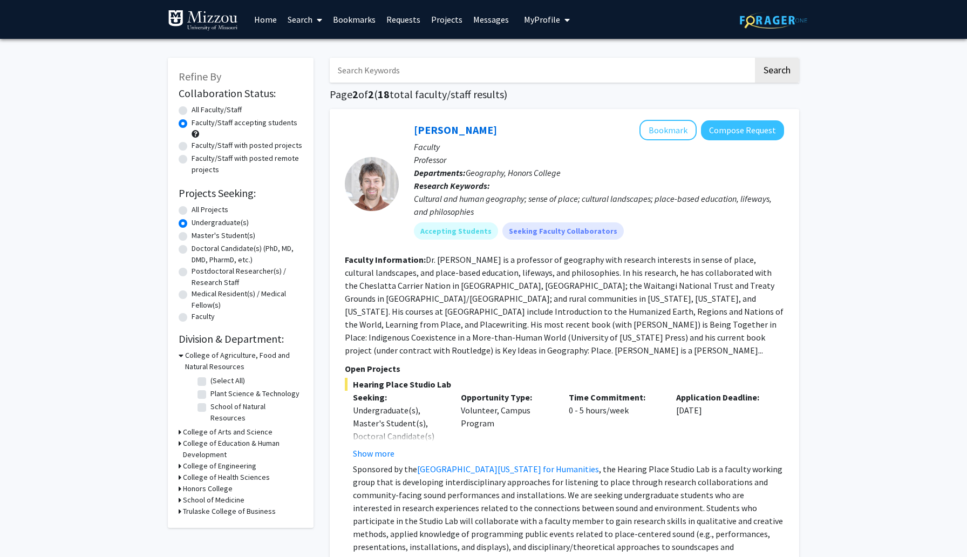
click at [218, 106] on label "All Faculty/Staff" at bounding box center [216, 109] width 50 height 11
click at [198, 106] on input "All Faculty/Staff" at bounding box center [194, 107] width 7 height 7
radio input "true"
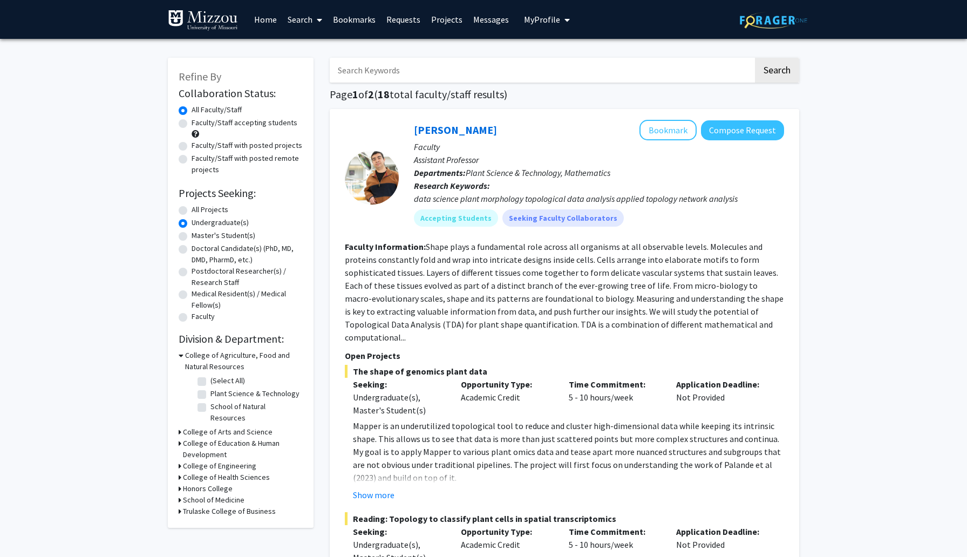
click at [270, 125] on label "Faculty/Staff accepting students" at bounding box center [244, 122] width 106 height 11
click at [198, 124] on input "Faculty/Staff accepting students" at bounding box center [194, 120] width 7 height 7
radio input "true"
click at [202, 210] on label "All Projects" at bounding box center [209, 209] width 37 height 11
click at [198, 210] on input "All Projects" at bounding box center [194, 207] width 7 height 7
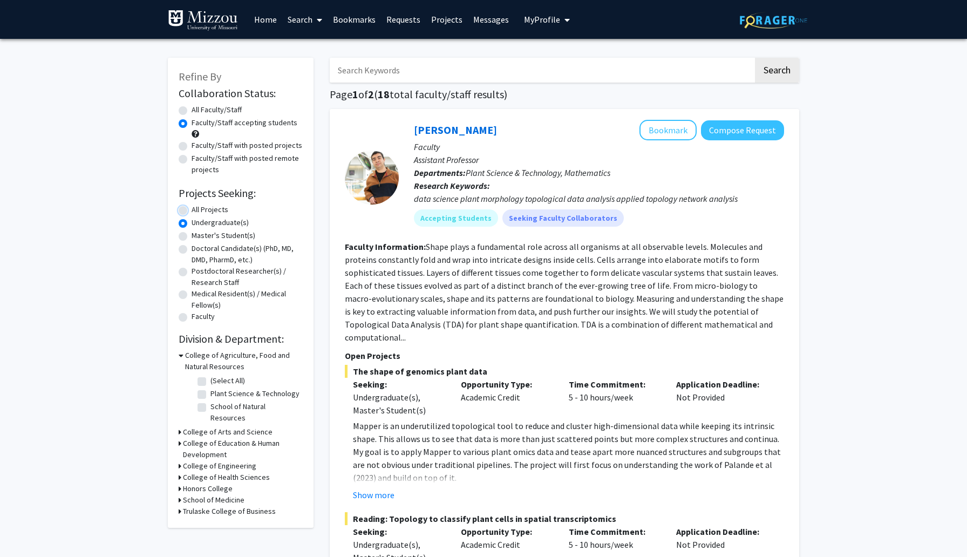
radio input "true"
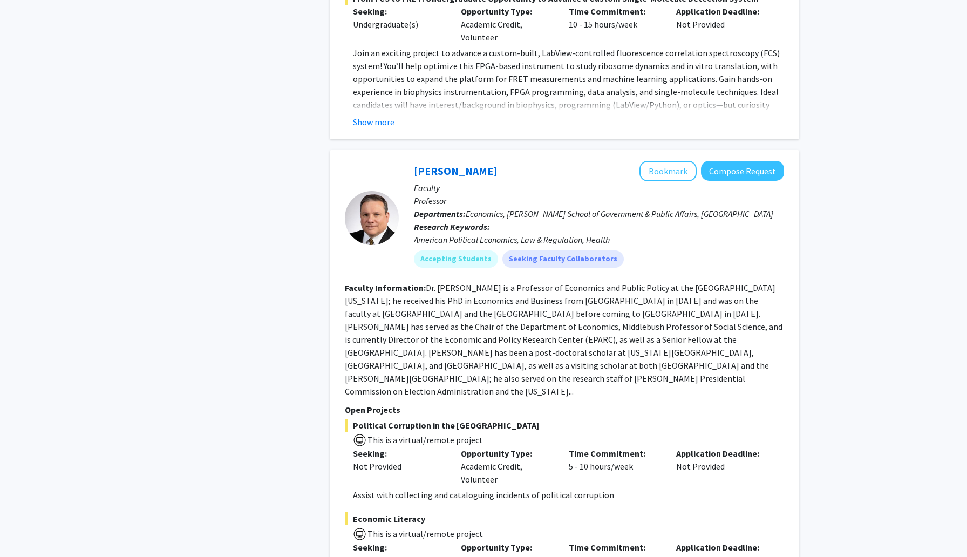
scroll to position [4739, 0]
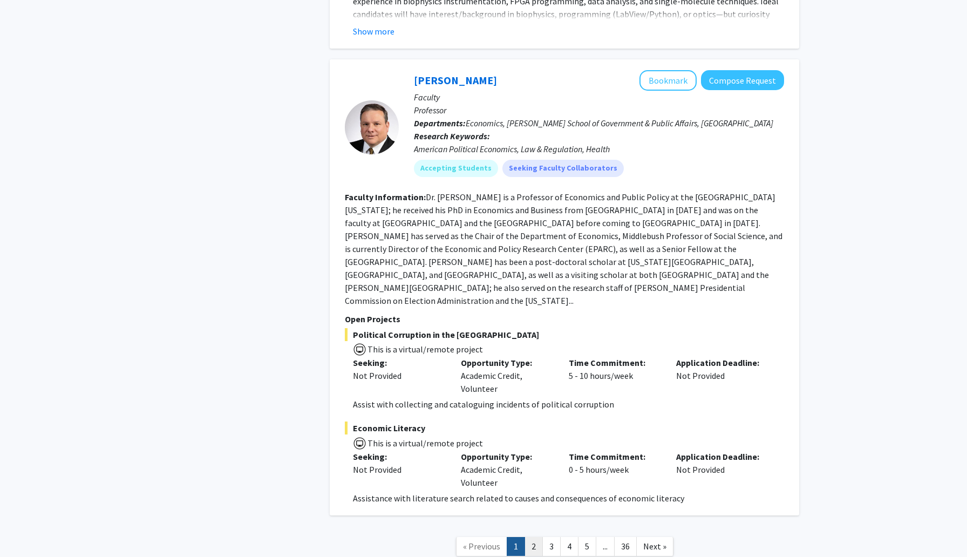
click at [535, 537] on link "2" at bounding box center [533, 546] width 18 height 19
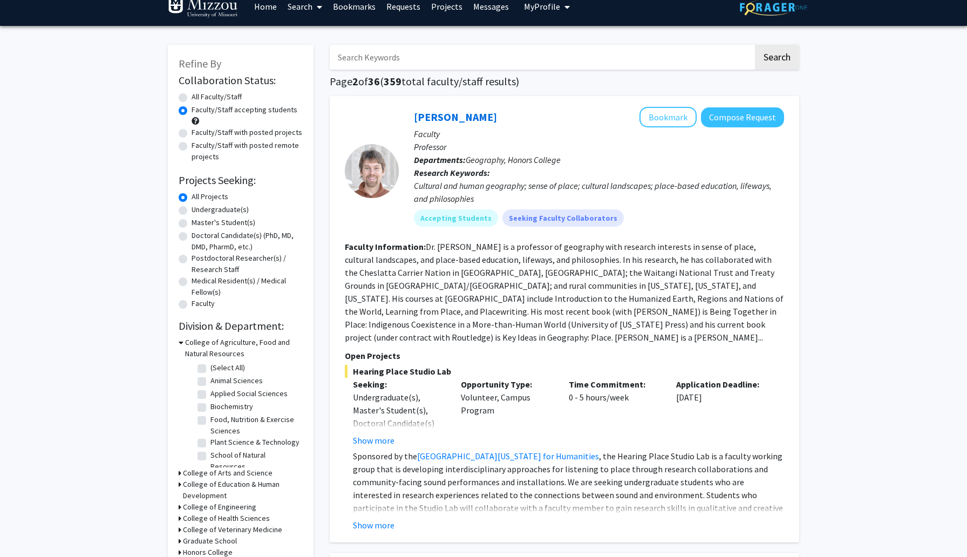
scroll to position [12, 0]
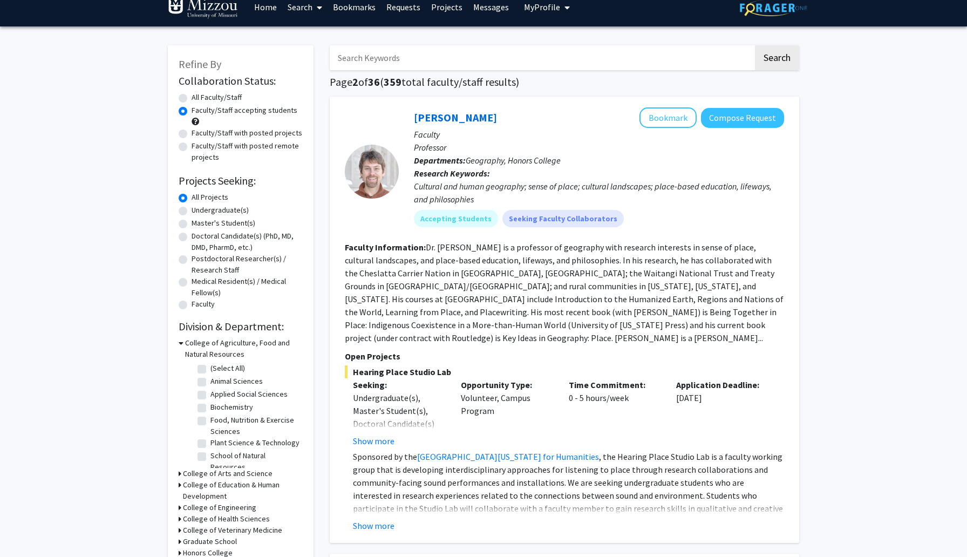
click at [452, 68] on input "Search Keywords" at bounding box center [541, 57] width 423 height 25
type input "film"
click at [755, 45] on button "Search" at bounding box center [777, 57] width 44 height 25
radio input "true"
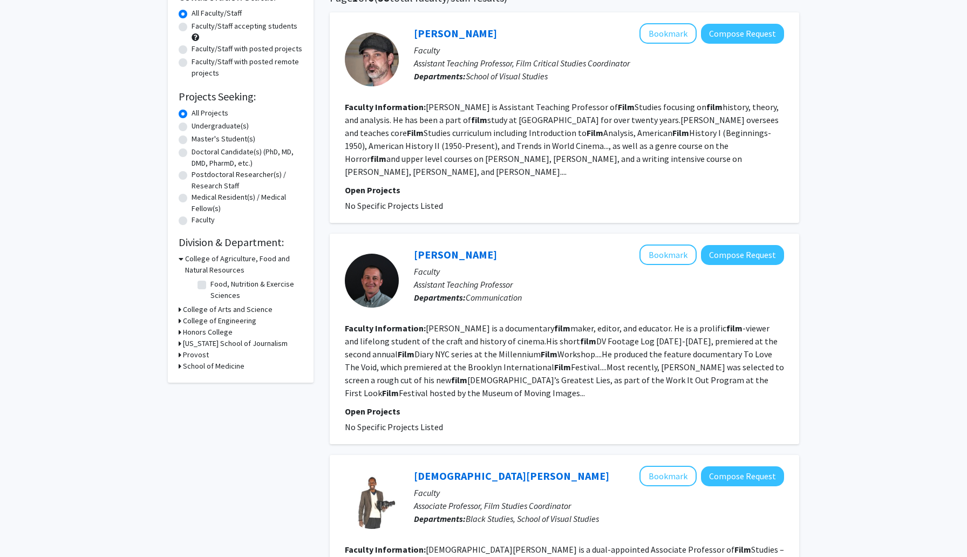
scroll to position [99, 0]
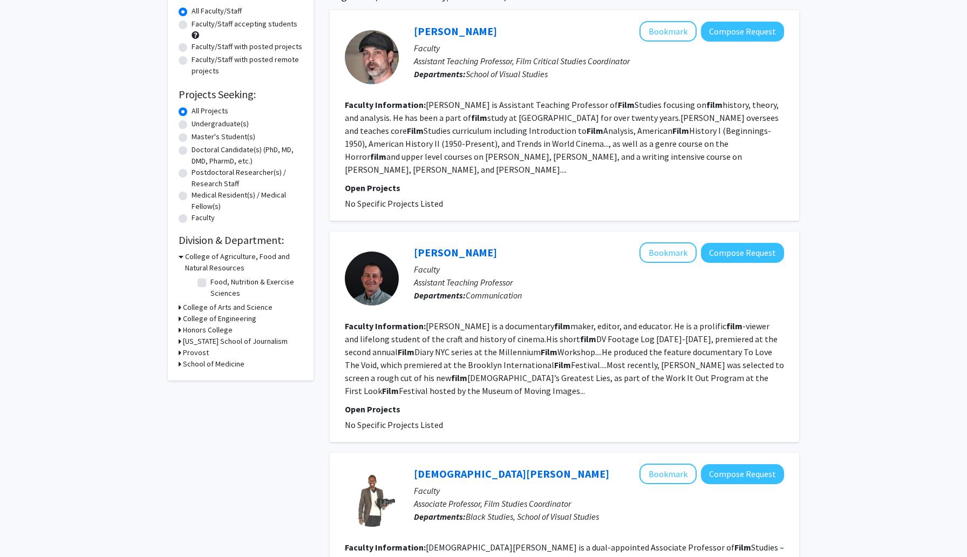
click at [536, 85] on div "[PERSON_NAME] Bookmark Compose Request Faculty Assistant Teaching Professor, Fi…" at bounding box center [591, 57] width 385 height 72
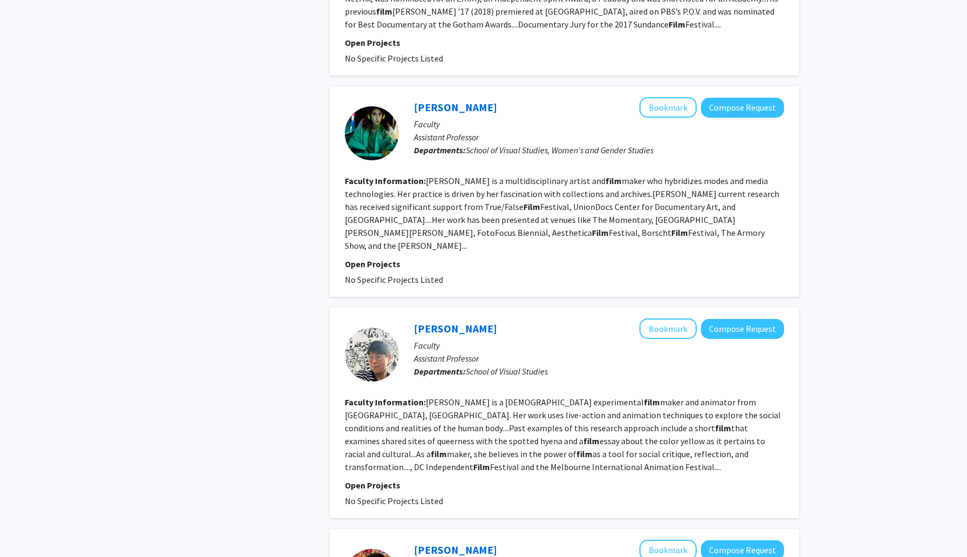
scroll to position [1721, 0]
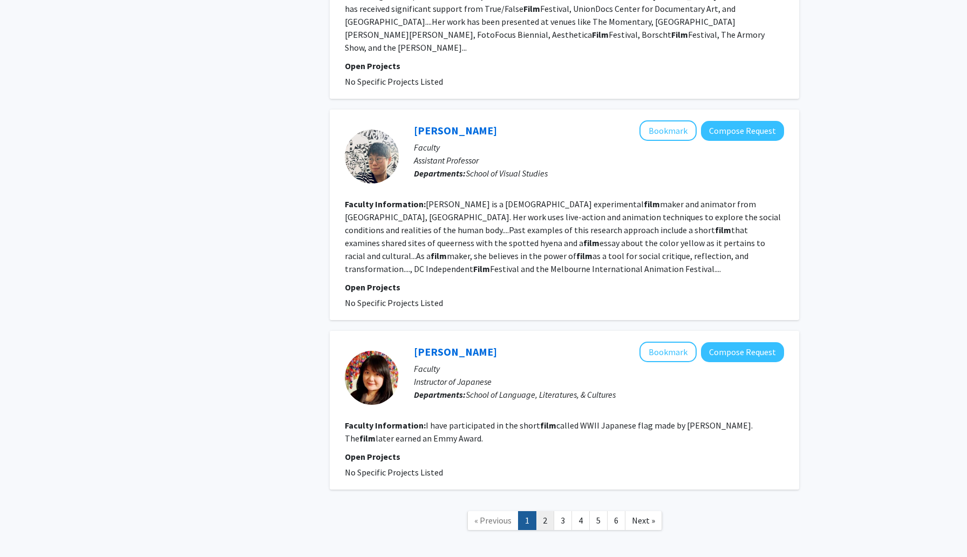
click at [546, 511] on link "2" at bounding box center [545, 520] width 18 height 19
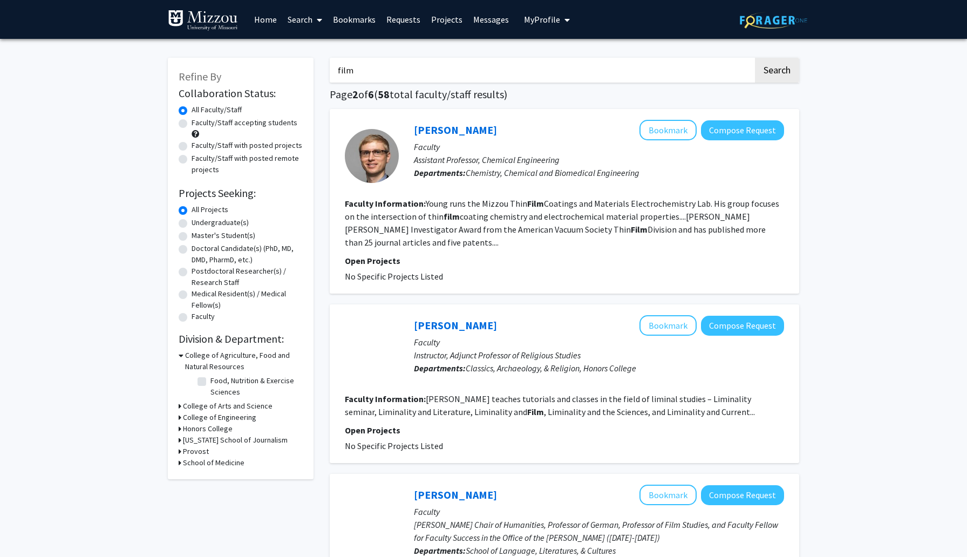
scroll to position [47, 0]
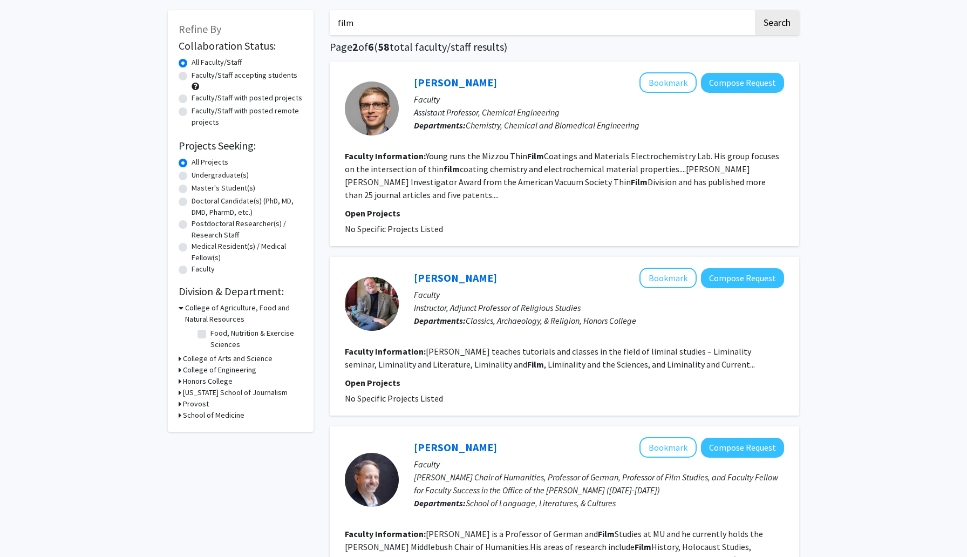
click at [202, 174] on label "Undergraduate(s)" at bounding box center [219, 174] width 57 height 11
click at [198, 174] on input "Undergraduate(s)" at bounding box center [194, 172] width 7 height 7
radio input "true"
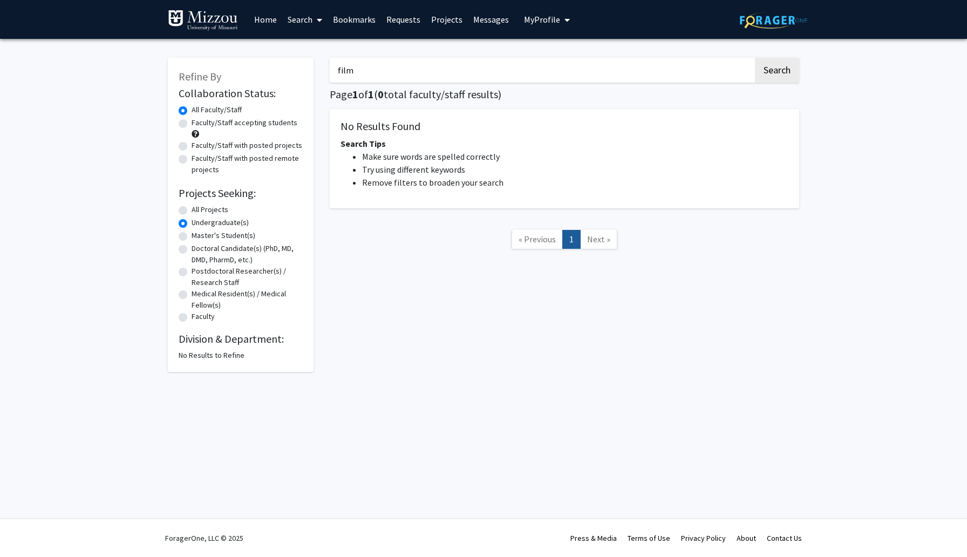
click at [194, 166] on label "Faculty/Staff with posted remote projects" at bounding box center [246, 164] width 111 height 23
click at [194, 160] on input "Faculty/Staff with posted remote projects" at bounding box center [194, 156] width 7 height 7
radio input "true"
click at [190, 107] on div "All Faculty/Staff" at bounding box center [241, 110] width 124 height 13
click at [191, 111] on label "All Faculty/Staff" at bounding box center [216, 109] width 50 height 11
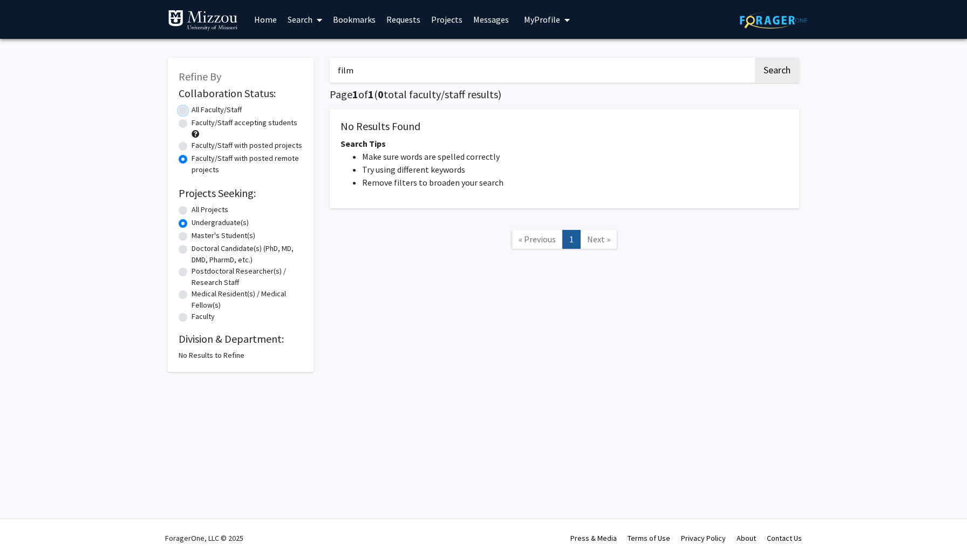
click at [191, 111] on input "All Faculty/Staff" at bounding box center [194, 107] width 7 height 7
click at [159, 190] on div "Refine By Collaboration Status: Collaboration Status All Faculty/Staff Collabor…" at bounding box center [483, 217] width 967 height 357
radio input "false"
radio input "true"
